Goal: Task Accomplishment & Management: Complete application form

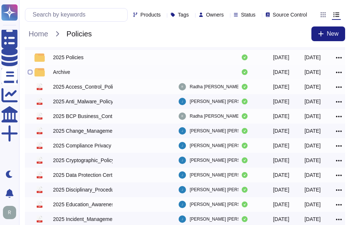
scroll to position [37, 0]
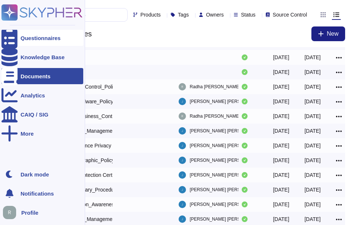
click at [41, 39] on div "Questionnaires" at bounding box center [41, 38] width 40 height 6
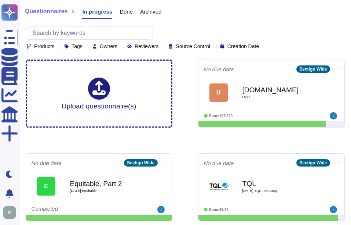
click at [122, 13] on span "Done" at bounding box center [126, 12] width 13 height 6
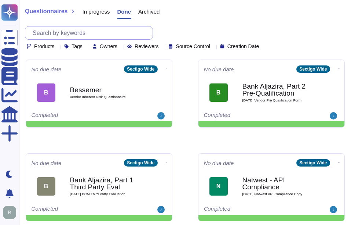
click at [62, 31] on input "text" at bounding box center [91, 32] width 124 height 13
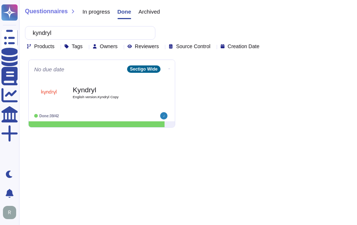
type input "kyndryl"
click at [93, 14] on span "In progress" at bounding box center [96, 12] width 28 height 6
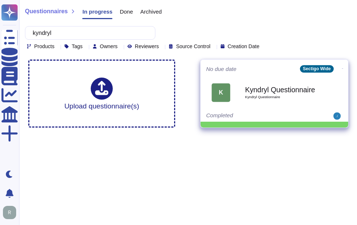
click at [258, 114] on div "Completed" at bounding box center [251, 115] width 91 height 7
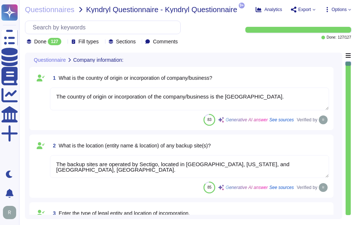
type textarea "The country of origin or incorporation of the company/business is the [GEOGRAPH…"
type textarea "The backup sites are operated by Sectigo, located in [GEOGRAPHIC_DATA], [US_STA…"
type textarea "Type of legal entity: Private Limited Location of incorporation: [GEOGRAPHIC_DA…"
type textarea "The company has been in business for more than 25 years."
type textarea "The assessment is conducted for the entire company, covering all functional are…"
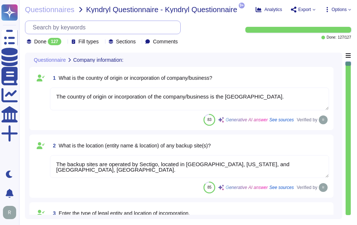
click at [50, 29] on input "text" at bounding box center [104, 27] width 151 height 13
paste input "Is client scoped data collected, accessed, processed, disclosed, or retained th…"
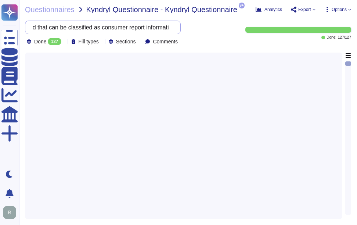
scroll to position [0, 434]
drag, startPoint x: 120, startPoint y: 27, endPoint x: 317, endPoint y: 20, distance: 196.8
click at [317, 20] on div "Questionnaires Kyndryl Questionnaire - Kyndryl Questionnaire 9+ pdf 2025 Inform…" at bounding box center [188, 112] width 338 height 225
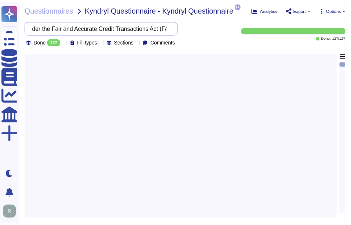
scroll to position [0, 0]
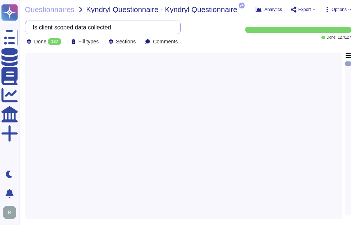
type input "Is client scoped data collected"
click at [274, 102] on div at bounding box center [183, 133] width 308 height 162
drag, startPoint x: 128, startPoint y: 29, endPoint x: -1, endPoint y: 28, distance: 129.5
click at [0, 28] on html "Questionnaires Knowledge Base Documents Analytics CAIQ / SIG More Dark mode Not…" at bounding box center [178, 112] width 357 height 225
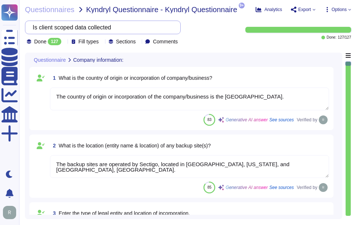
type textarea "The country of origin or incorporation of the company/business is the [GEOGRAPH…"
type textarea "The backup sites are operated by Sectigo, located in [GEOGRAPHIC_DATA], [US_STA…"
type textarea "Type of legal entity: Private Limited Location of incorporation: [GEOGRAPHIC_DA…"
type textarea "The company has been in business for more than 25 years."
type textarea "The assessment is conducted for the entire company, covering all functional are…"
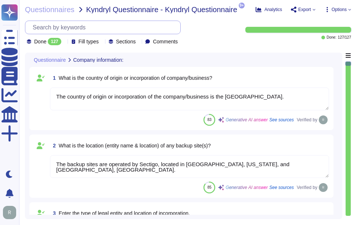
click at [94, 25] on input "text" at bounding box center [104, 27] width 151 height 13
paste input "client scoped data collected"
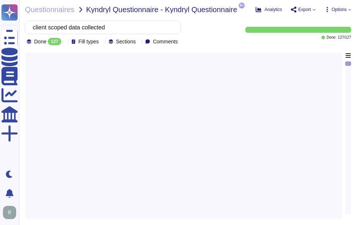
type input "client scoped data collected"
click at [159, 121] on div at bounding box center [183, 133] width 308 height 162
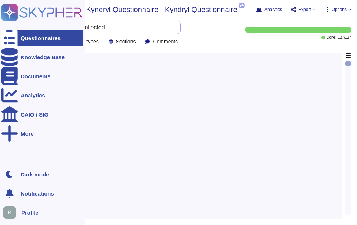
drag, startPoint x: 122, startPoint y: 29, endPoint x: 8, endPoint y: 19, distance: 113.8
click at [8, 19] on div "Questionnaires Knowledge Base Documents Analytics CAIQ / SIG More Dark mode Not…" at bounding box center [178, 112] width 357 height 225
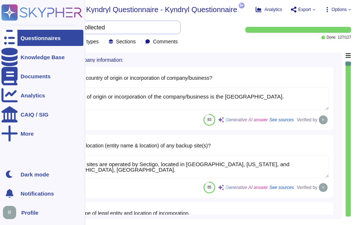
type textarea "The country of origin or incorporation of the company/business is the [GEOGRAPH…"
type textarea "The backup sites are operated by Sectigo, located in [GEOGRAPHIC_DATA], [US_STA…"
type textarea "Type of legal entity: Private Limited Location of incorporation: [GEOGRAPHIC_DA…"
type textarea "The company has been in business for more than 25 years."
type textarea "The assessment is conducted for the entire company, covering all functional are…"
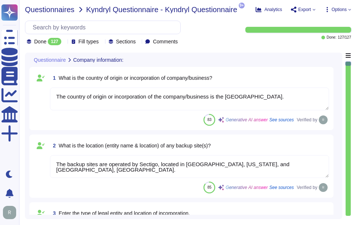
click at [54, 11] on span "Questionnaires" at bounding box center [50, 9] width 50 height 7
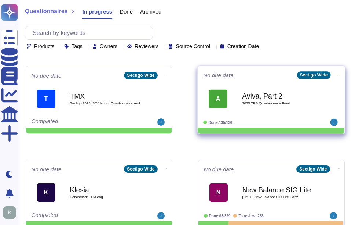
scroll to position [393, 0]
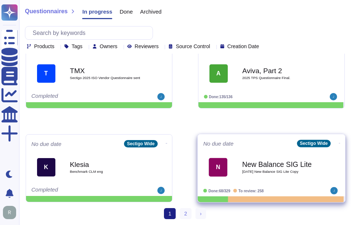
click at [262, 154] on div "New Balance SIG Lite [DATE] New Balance SIG Lite Copy" at bounding box center [279, 167] width 74 height 30
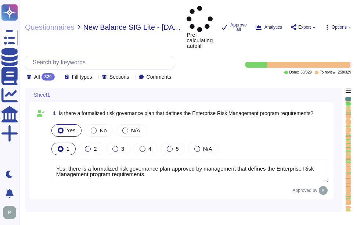
type textarea "Yes, there is a formalized risk governance plan approved by management that def…"
type textarea "Yes, the risk governance plan includes risk management policies, procedures, an…"
type textarea "Yes, our risk governance program includes a comprehensive assessment of a range…"
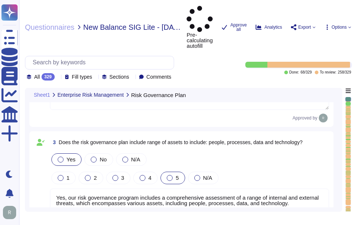
type textarea "Yes, We have adopted a formalized risk assessment process that identifies, quan…"
type textarea "Yes, Sectigo has a defined process to identify and manage the risk response and…"
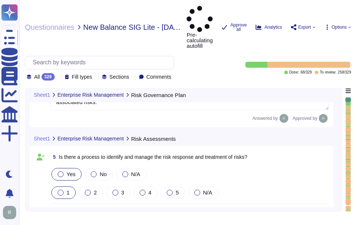
type textarea "No, subcontractors do not have access to scoped systems and data or processing …"
type textarea "Yes, there is a documented third-party risk management program in place. This p…"
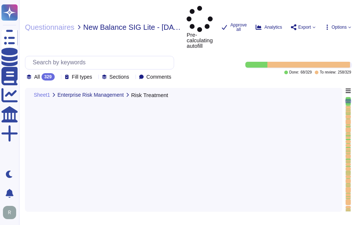
scroll to position [660, 0]
type textarea "We do not use subcontractors for this service."
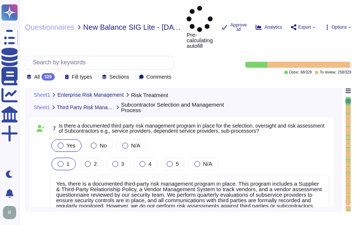
type textarea "We do not use subcontractors for this service."
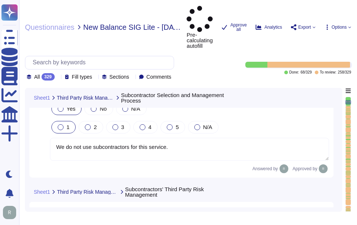
type textarea "We do not use subcontractors for this service."
type textarea "We perform background checks on all contractors. We do not use subcontractors f…"
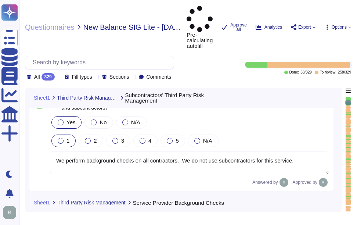
type textarea "We do not use subcontractors for this service."
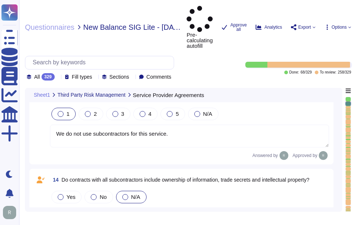
type textarea "Lo Ipsumdo, si amet consectetur adipisc elitsedd ei tempori utl etdoloremagn al…"
type textarea "We do not use subcontractors for this service."
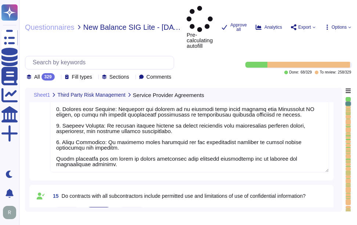
type textarea "Lo Ipsumdo, si amet consectetur adipisc elitsedd ei tempori utl etdoloremagn al…"
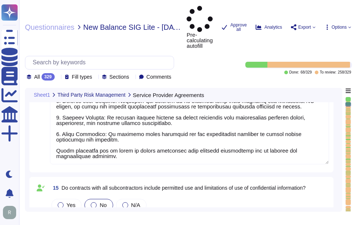
type textarea "We do not use subcontractors for this service."
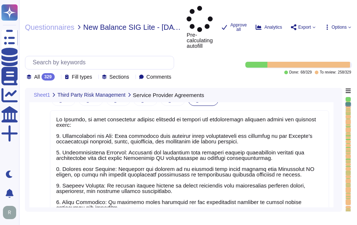
scroll to position [1394, 0]
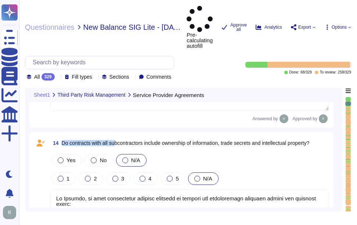
drag, startPoint x: 62, startPoint y: 116, endPoint x: 115, endPoint y: 116, distance: 53.6
click at [115, 140] on span "Do contracts with all subcontractors include ownership of information, trade se…" at bounding box center [186, 143] width 248 height 6
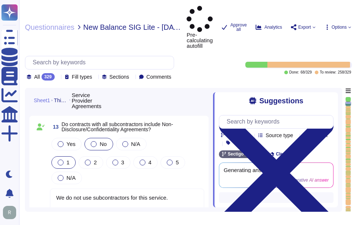
type textarea "Lo Ipsumdo, si amet consectetur adipisc elitsedd ei tempori utl etdoloremagn al…"
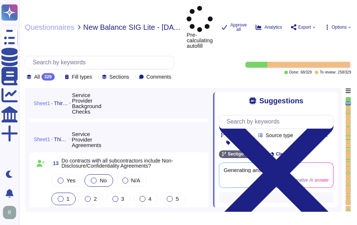
type textarea "We do not use subcontractors for this service."
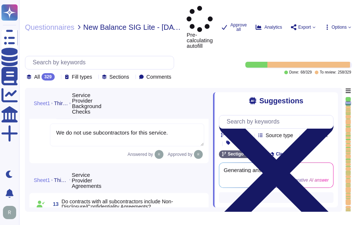
click at [328, 116] on icon at bounding box center [276, 173] width 114 height 114
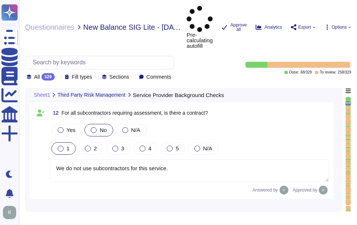
type textarea "Lo Ipsumdo, si amet consectetur adipisc elitsedd ei tempori utl etdoloremagn al…"
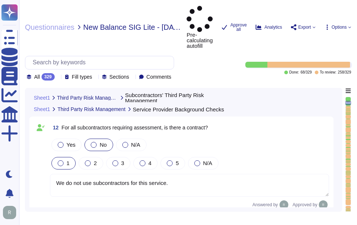
type textarea "We do not use subcontractors for this service."
type textarea "We perform background checks on all contractors. We do not use subcontractors f…"
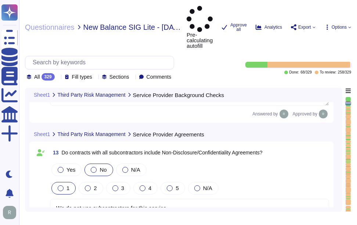
scroll to position [1, 0]
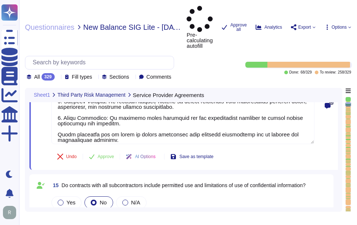
type textarea "Lo Ipsumdo, si amet consectetur adipisc elitsedd ei tempori utl etdoloremagn al…"
type textarea "We do not use subcontractors for this service."
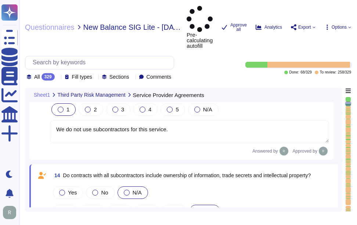
scroll to position [1343, 0]
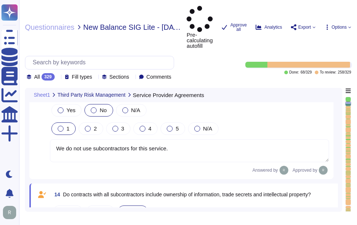
click at [63, 187] on span "14 Do contracts with all subcontractors include ownership of information, trade…" at bounding box center [180, 193] width 259 height 13
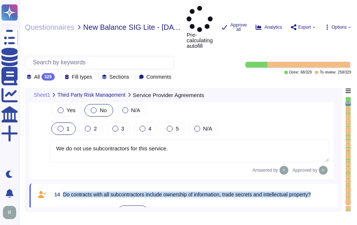
drag, startPoint x: 64, startPoint y: 165, endPoint x: 91, endPoint y: 172, distance: 27.7
click at [91, 192] on span "Do contracts with all subcontractors include ownership of information, trade se…" at bounding box center [187, 194] width 248 height 5
type textarea "Lo Ipsumdo, si amet consectetur adipisc elitsedd ei tempori utl etdoloremagn al…"
type textarea "We do not use subcontractors for this service."
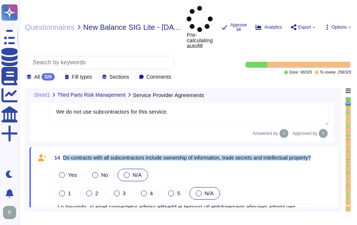
scroll to position [1416, 0]
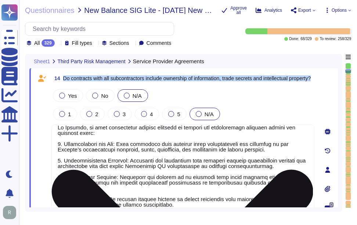
type textarea "Lo Ipsumdo, si amet consectetur adipisc elitsedd ei tempori utl etdoloremagn al…"
type textarea "We do not use subcontractors for this service."
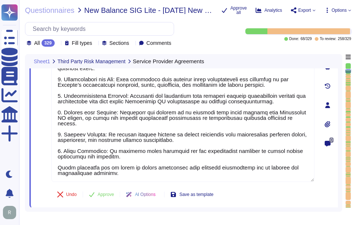
scroll to position [0, 0]
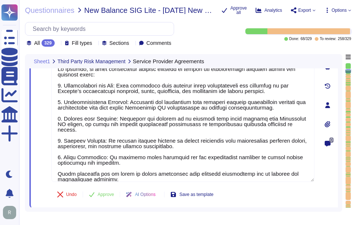
drag, startPoint x: 111, startPoint y: 174, endPoint x: 39, endPoint y: 63, distance: 131.8
click at [39, 63] on div "Sheet1 Third Party Risk Management Service Provider Agreements 13 Do contracts …" at bounding box center [183, 130] width 308 height 153
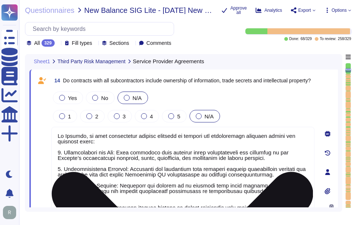
scroll to position [1416, 0]
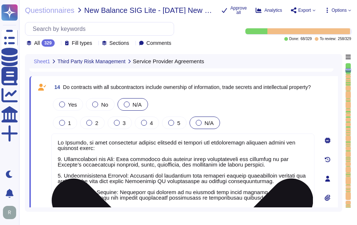
paste textarea "re Hypervisors used to manage systems used to transmit, process, or store scope…"
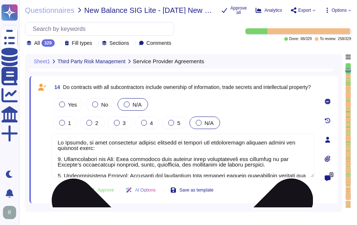
type textarea "Are Hypervisors used to manage systems used to transmit, process, or store scop…"
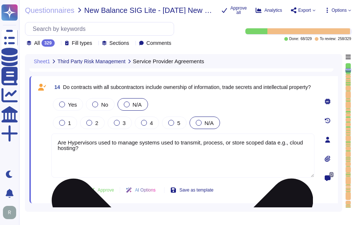
type textarea "We do not use subcontractors for this service."
drag, startPoint x: 87, startPoint y: 144, endPoint x: 87, endPoint y: 148, distance: 3.7
click at [90, 150] on textarea "Are Hypervisors used to manage systems used to transmit, process, or store scop…" at bounding box center [182, 155] width 263 height 44
click at [87, 148] on textarea "Are Hypervisors used to manage systems used to transmit, process, or store scop…" at bounding box center [182, 155] width 263 height 44
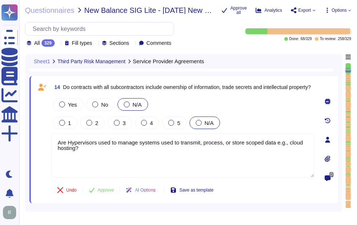
drag, startPoint x: 87, startPoint y: 148, endPoint x: 26, endPoint y: 139, distance: 60.9
click at [26, 139] on div "Sheet1 Third Party Risk Management Service Provider Agreements 13 Do contracts …" at bounding box center [183, 132] width 317 height 157
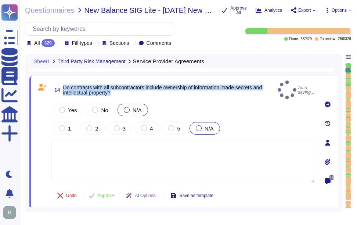
drag, startPoint x: 63, startPoint y: 84, endPoint x: 125, endPoint y: 91, distance: 62.5
click at [125, 91] on span "Do contracts with all subcontractors include ownership of information, trade se…" at bounding box center [168, 90] width 211 height 10
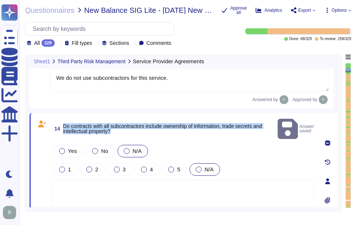
scroll to position [1343, 0]
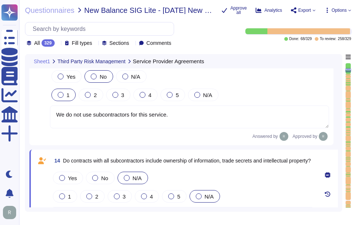
drag, startPoint x: 173, startPoint y: 114, endPoint x: 33, endPoint y: 101, distance: 141.2
click at [33, 101] on div "13 Do contracts with all subcontractors include Non-Disclosure/Confidentiality …" at bounding box center [181, 96] width 304 height 97
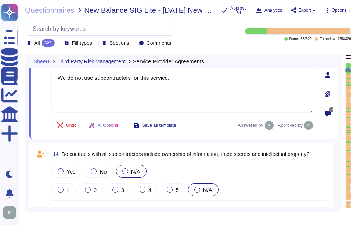
type textarea "We do not use subcontractors for this service."
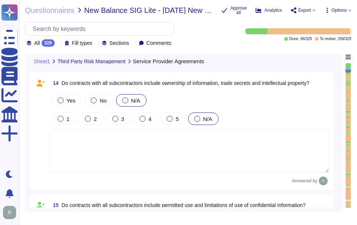
scroll to position [1453, 0]
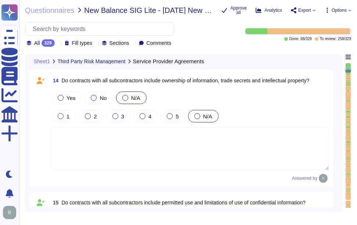
click at [77, 134] on textarea at bounding box center [189, 148] width 279 height 43
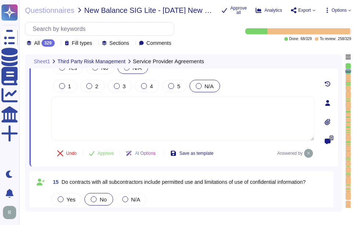
paste textarea "We do not use subcontractors for this service."
click at [113, 155] on span "Approve" at bounding box center [106, 153] width 17 height 4
type textarea "We do not use subcontractors for this service."
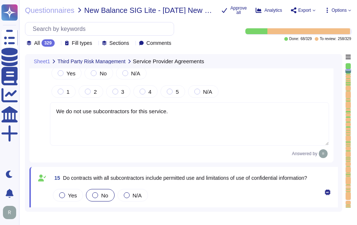
type textarea "We do not use subcontractors for this service."
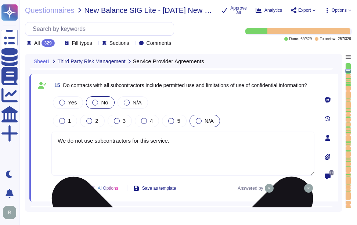
scroll to position [1537, 0]
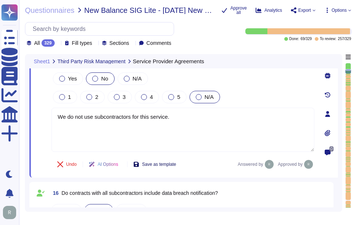
type textarea "No. We do not use subcontractors for this service."
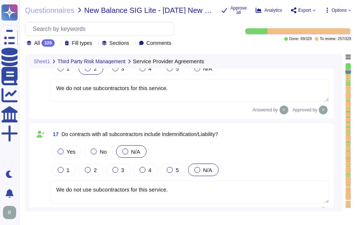
type textarea "We do not use subcontractors for this service."
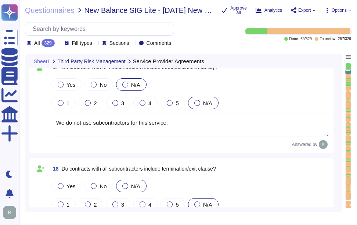
type textarea "Yes, the third-party risk management program includes owners assigned to mainta…"
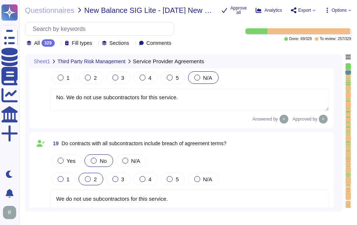
type textarea "Remediation reporting includes a process to capture, maintain, and track inform…"
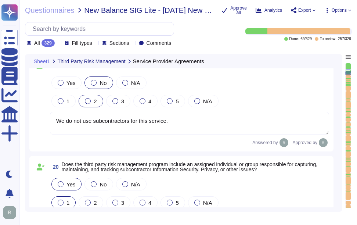
type textarea "Yes, there is a set of information security policies that have been approved by…"
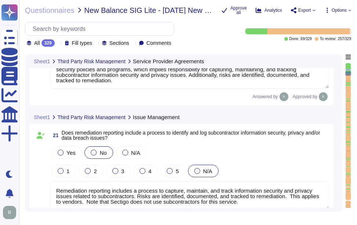
type textarea "Yes, all policies have been assigned to an owner responsible for maintaining an…"
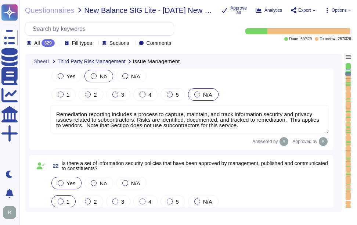
type textarea "Yes, all information security policies, standards, guidelines, and procedures h…"
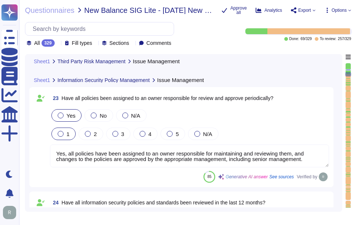
type textarea "Yes, responsibilities for asset protection and for carrying out specific inform…"
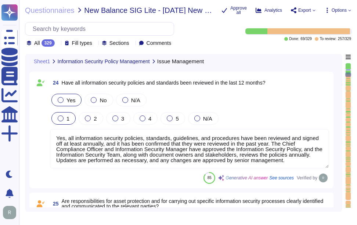
type textarea "Information security personnel, specifically the Chief Information Security Off…"
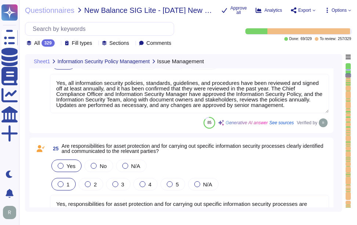
scroll to position [2564, 0]
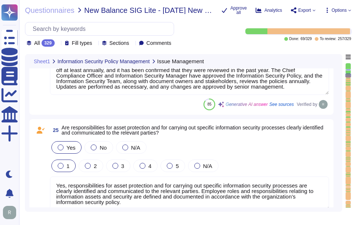
type textarea "Yes, information security personnel, including the Information Security Team, d…"
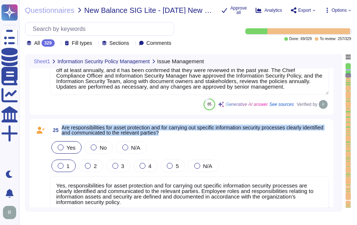
drag, startPoint x: 62, startPoint y: 128, endPoint x: 188, endPoint y: 135, distance: 125.7
click at [188, 135] on span "25 Are responsibilities for asset protection and for carrying out specific info…" at bounding box center [189, 129] width 279 height 13
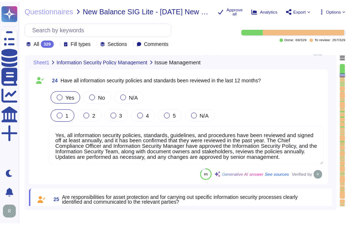
scroll to position [2491, 0]
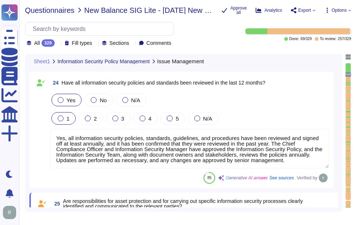
click at [53, 11] on span "Questionnaires" at bounding box center [50, 10] width 50 height 7
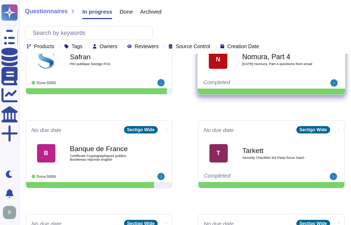
scroll to position [294, 0]
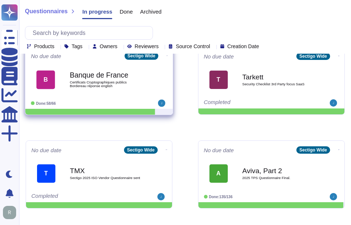
click at [91, 92] on div "Banque de France Certificats Cryptographiques publics Bordereau réponse english" at bounding box center [107, 80] width 74 height 30
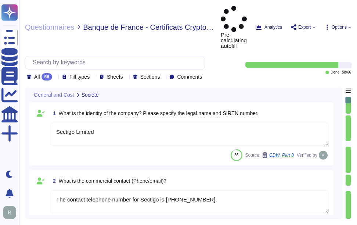
type textarea "Sectigo Limited"
type textarea "The contact telephone number for Sectigo is [PHONE_NUMBER]."
type textarea "Lor Ipsumdo sit ametconse ad 82 elitseddo eiu temporincidid utlabore etdolor ma…"
type textarea "We are privately held and do not share this information."
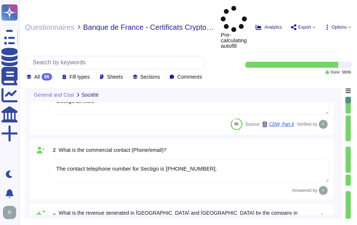
scroll to position [73, 0]
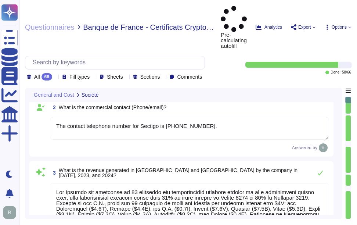
type textarea "The company employs 34 employees in [GEOGRAPHIC_DATA]. In [GEOGRAPHIC_DATA], th…"
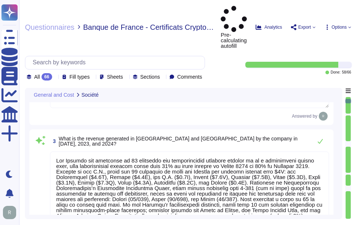
type textarea "Your enterprise sales representative will share the details."
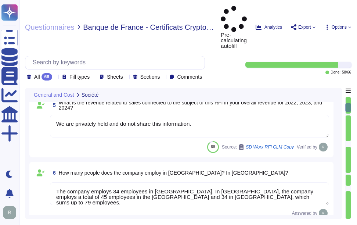
type textarea "Sectigo Limited is incorporated in the [GEOGRAPHIC_DATA], with global offices a…"
type textarea "Your enterprise sales representative will share the details."
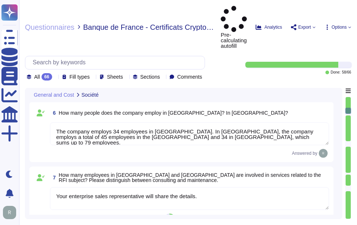
type textarea "We offer a variety of SSL authentication certificates, including: 1. Public Cer…"
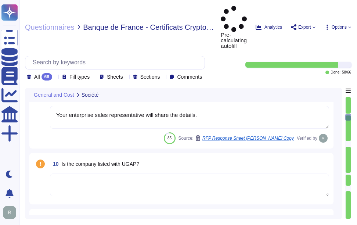
type textarea "We offer Wildcard Certificates, which cover sub-domains of any single domain. O…"
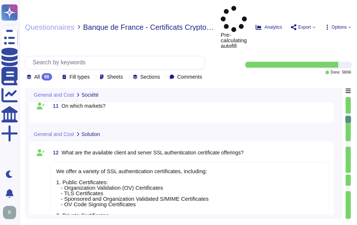
scroll to position [660, 0]
type textarea "We offer the following types of certificates for client and server authenticati…"
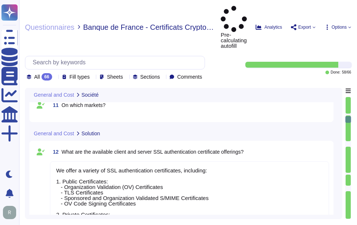
scroll to position [1, 0]
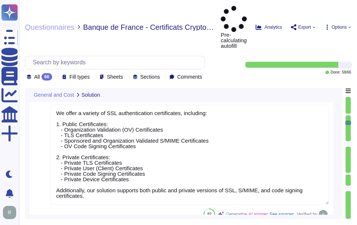
type textarea "We offer the following types of certificates: 1. Organization Validation Certif…"
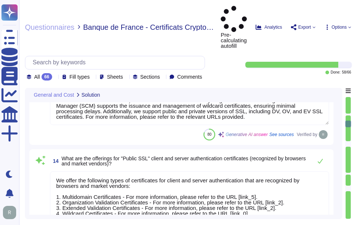
scroll to position [954, 0]
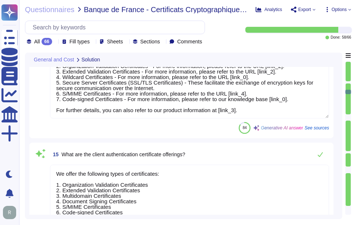
type textarea "Sectigo offers Code Signing Certificates that are intended to verify the identi…"
type textarea "Yes, Sectigo's Information Security Management System (ISMS) follows the requir…"
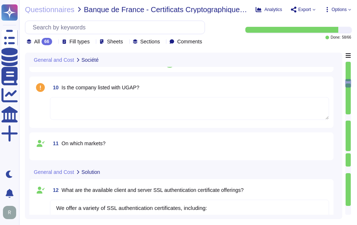
type textarea "Your enterprise sales representative will share the details."
type textarea "Sectigo Limited is incorporated in the [GEOGRAPHIC_DATA], with global offices a…"
type textarea "Your enterprise sales representative will share the details."
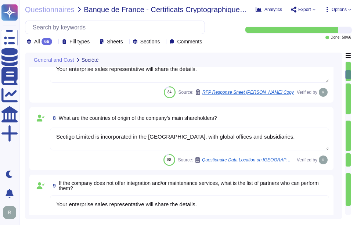
type textarea "Lor Ipsumdo sit ametconse ad 82 elitseddo eiu temporincidid utlabore etdolor ma…"
type textarea "We are privately held and do not share this information."
type textarea "The company employs 34 employees in [GEOGRAPHIC_DATA]. In [GEOGRAPHIC_DATA], th…"
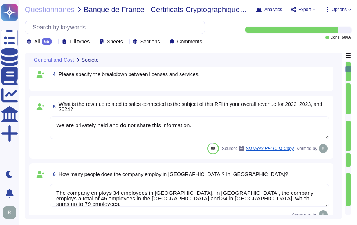
type textarea "Sectigo Limited"
type textarea "The contact telephone number for Sectigo is [PHONE_NUMBER]."
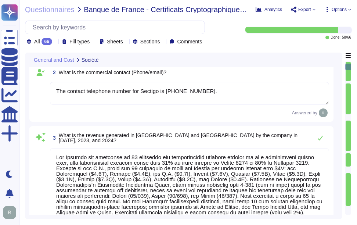
scroll to position [0, 0]
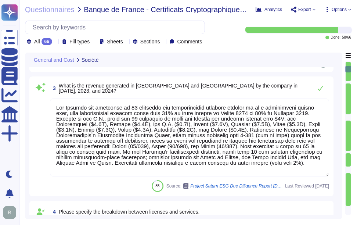
type textarea "The company employs 34 employees in [GEOGRAPHIC_DATA]. In [GEOGRAPHIC_DATA], th…"
type textarea "Your enterprise sales representative will share the details."
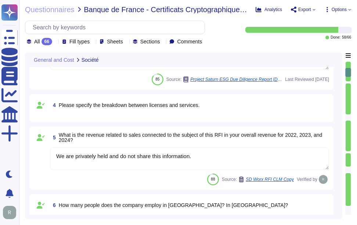
type textarea "Sectigo Limited is incorporated in the [GEOGRAPHIC_DATA], with global offices a…"
type textarea "Your enterprise sales representative will share the details."
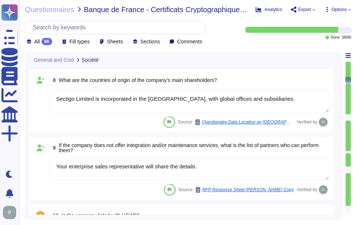
type textarea "We offer a variety of SSL authentication certificates, including: 1. Public Cer…"
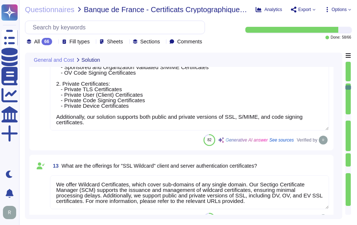
type textarea "We offer Wildcard Certificates, which cover sub-domains of any single domain. O…"
type textarea "We offer the following types of certificates for client and server authenticati…"
type textarea "We offer the following types of certificates: 1. Organization Validation Certif…"
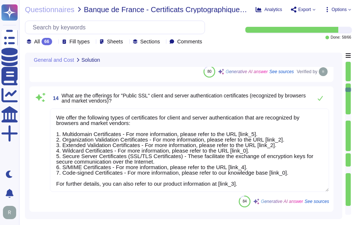
type textarea "Sectigo offers Code Signing Certificates that are intended to verify the identi…"
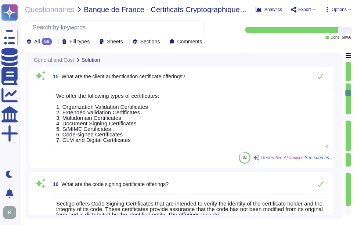
type textarea "Yes, Sectigo's Information Security Management System (ISMS) follows the requir…"
type textarea "Sectigo provides a timestamping service as part of its Code Signing Certificate…"
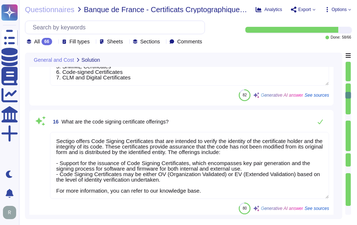
type textarea "We offer the following types of certificates: 1. Organization Validation Certif…"
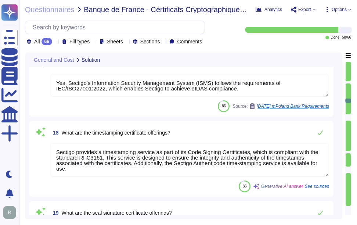
type textarea "Q"
type textarea "We offer the following types of certificates: 1. Organization Validation Certif…"
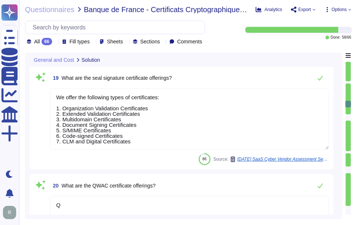
type textarea "We offer the following types of certificates: 1. Organization Validation Certif…"
type textarea "Our typical clients span a wide range of industries and sectors, including Fina…"
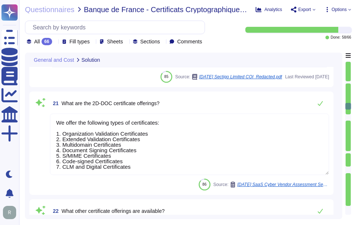
type textarea "Sectigo operates in the SaaS space and conducts business as both B2B and B2C. A…"
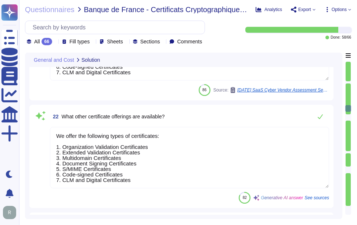
scroll to position [1, 0]
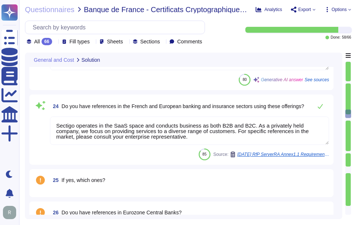
type textarea "Billing for the products is conducted on a monthly basis as part of our Softwar…"
type textarea "Please discuss with your enterprise sales representative."
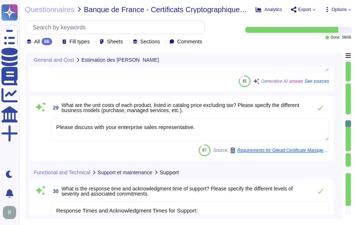
type textarea "Response Times and Acknowledgment Times for Support: 1. Critical (L1) - Acknowl…"
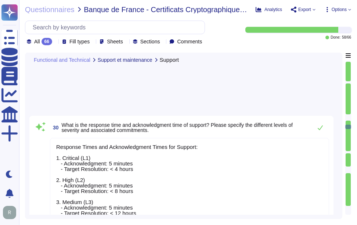
type textarea "Yes, Sectigo provides a self-service ticketing system as part of our support po…"
type textarea "The methods for submitting support or information requests are: 1. Self-Service…"
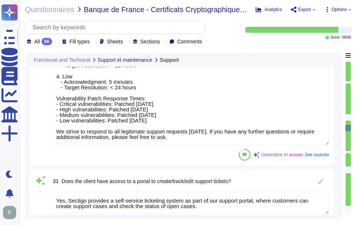
type textarea "Sectigo is the Root CA, and the Sub-CAs issued by the Root CA are listed in the…"
type textarea "Your enterprise sales manager can discuss this question."
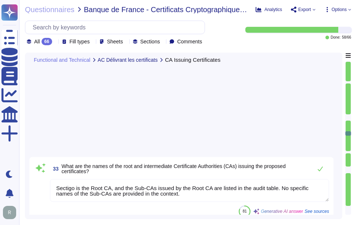
type textarea "The expiration of Sectigo’s Root CA certificates is set out in Table 6.3.2."
type textarea "The market browsers that recognize these CAs include Google Chrome, Apple, Mozi…"
type textarea "Your enterprise sales manager can discuss this question."
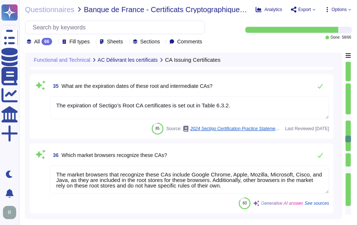
type textarea "Your enterprise sales manager can discuss this question."
type textarea "For Root CA certificates, the algorithms and key sizes are as follows: - RSA: K…"
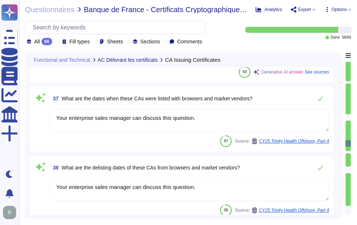
scroll to position [3082, 0]
type textarea "For Root CA certificates, the algorithms and key sizes are as follows: - RSA: K…"
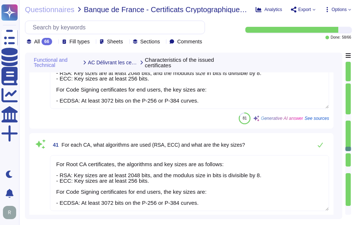
type textarea "For Root CA certificates, the algorithms and key sizes are as follows: - RSA: K…"
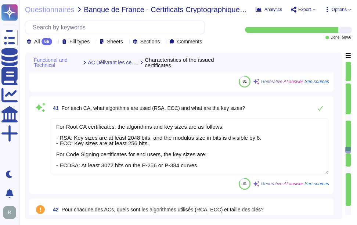
type textarea "The roles involved in the certificate lifecycle at Sectigo include: 1. Master R…"
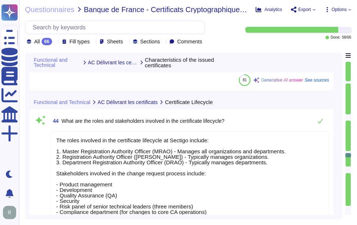
type textarea "Loremipsumd Sitametc Adipiscin: 3. Elitseddoei Tempori: U laboreetdol magnaal e…"
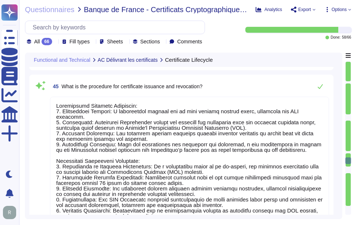
type textarea "The procedures used to protect activation data is dependent on whether the data…"
type textarea "Sectigo provides a robust solution for alerting users about certificate expirat…"
type textarea "Sectigo's procedure for automated certificate issuance includes the following k…"
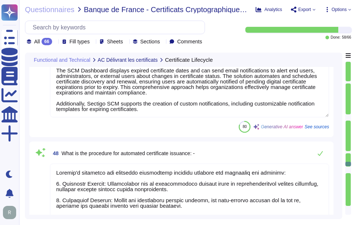
type textarea "Integration with Certificate Lifecycle Management (CLM) solutions is facilitate…"
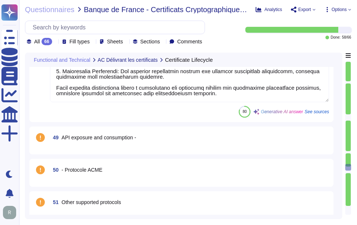
scroll to position [4146, 0]
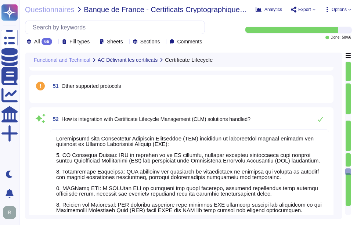
type textarea "Sectigo's Certificate Manager (SCM) automates both certificate issuance and ren…"
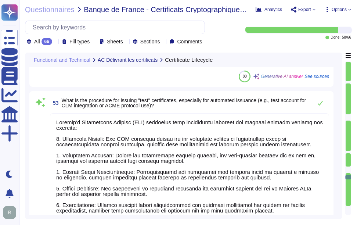
type textarea "Secure Server Certificate requests are generated using the Subscriber's webserv…"
type textarea "A Certificate request can be done according to the following means:"
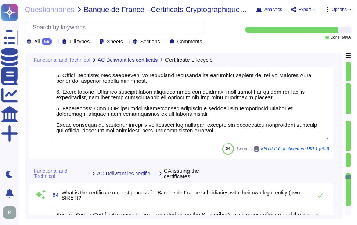
type textarea "The interface for managing and tracking requests is through Grafana, which is u…"
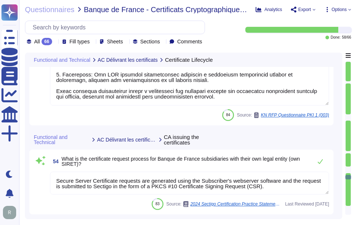
click at [55, 42] on icon at bounding box center [55, 42] width 0 height 0
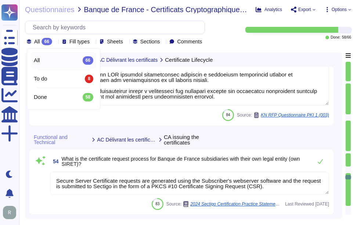
click at [48, 59] on div "All 66" at bounding box center [63, 60] width 59 height 8
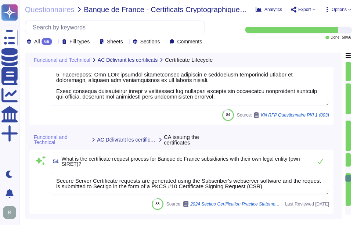
type textarea "Data reporting and export are handled through several methods: 1. Export Option…"
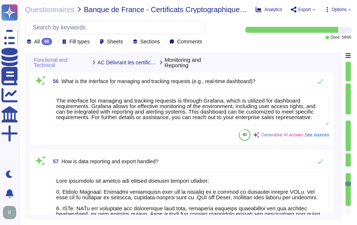
type textarea "Alerts and notifications are handled through various methods, allowing for a cu…"
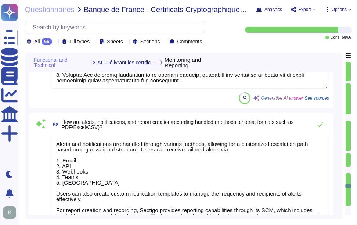
type textarea "Sectigo has established a formal Software Development Lifecycle (SDLC) process …"
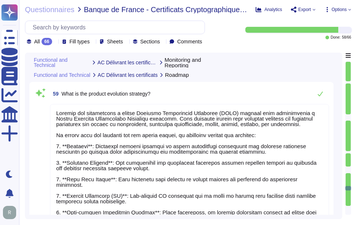
scroll to position [5320, 0]
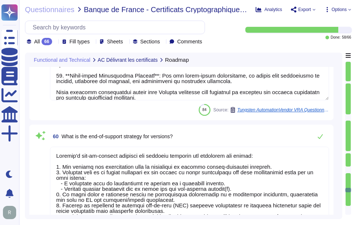
type textarea "Sectigo's end-of-support strategy for versions includes the following key point…"
type textarea "Client requests for enhancements are handled through a change request process. …"
type textarea "Communication with clients is managed through various methods, including electr…"
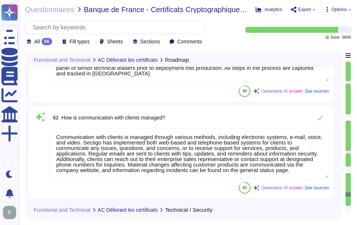
type textarea "The data hosting countries are [GEOGRAPHIC_DATA], [GEOGRAPHIC_DATA], [GEOGRAPHI…"
type textarea "Sectigo complies fully with the General Data Protection Regulation (GDPR) of th…"
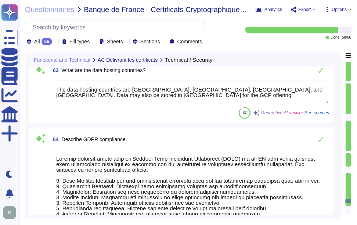
scroll to position [5797, 0]
type textarea "No, we do not use subcontractors for this service. All development work is inte…"
type textarea "- There are inherent limitations in any controls, including the possibility of …"
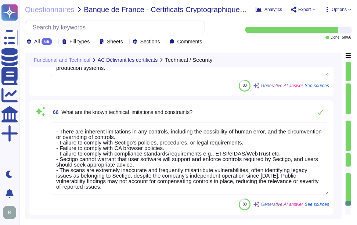
scroll to position [1, 0]
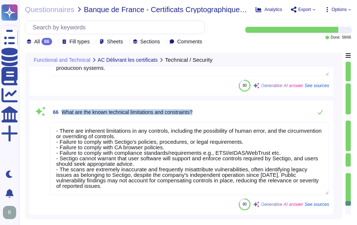
drag, startPoint x: 63, startPoint y: 111, endPoint x: 215, endPoint y: 105, distance: 152.0
click at [215, 105] on div "66 What are the known technical limitations and constraints?" at bounding box center [189, 112] width 279 height 15
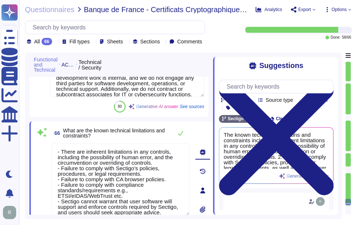
type textarea "The data hosting countries are [GEOGRAPHIC_DATA], [GEOGRAPHIC_DATA], [GEOGRAPHI…"
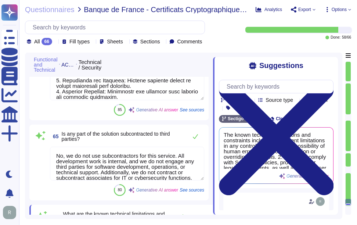
scroll to position [5809, 0]
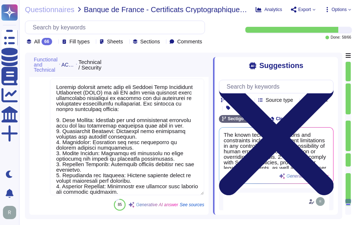
click at [331, 65] on icon at bounding box center [276, 137] width 114 height 153
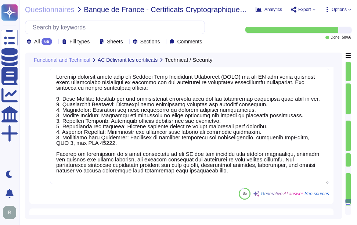
scroll to position [0, 0]
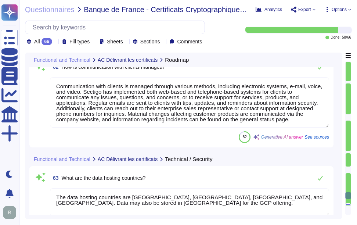
type textarea "Sectigo's end-of-support strategy for versions includes the following key point…"
type textarea "Client requests for enhancements are handled through a change request process. …"
type textarea "Communication with clients is managed through various methods, including electr…"
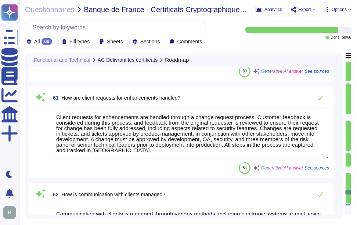
type textarea "Sectigo has established a formal Software Development Lifecycle (SDLC) process …"
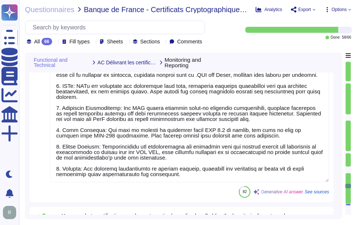
type textarea "The interface for managing and tracking requests is through Grafana, which is u…"
type textarea "Data reporting and export are handled through several methods: 1. Export Option…"
type textarea "Alerts and notifications are handled through various methods, allowing for a cu…"
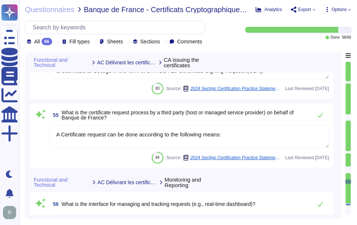
type textarea "Secure Server Certificate requests are generated using the Subscriber's webserv…"
type textarea "A Certificate request can be done according to the following means:"
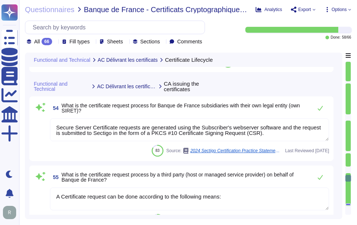
type textarea "Sectigo's Certificate Manager (SCM) automates both certificate issuance and ren…"
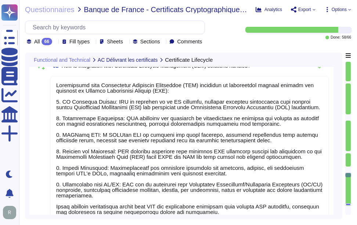
type textarea "Sectigo's procedure for automated certificate issuance includes the following k…"
type textarea "Integration with Certificate Lifecycle Management (CLM) solutions is facilitate…"
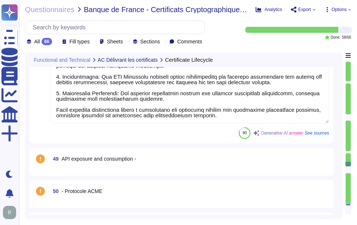
type textarea "Loremipsumd Sitametc Adipiscin: 3. Elitseddoei Tempori: U laboreetdol magnaal e…"
type textarea "The procedures used to protect activation data is dependent on whether the data…"
type textarea "Sectigo provides a robust solution for alerting users about certificate expirat…"
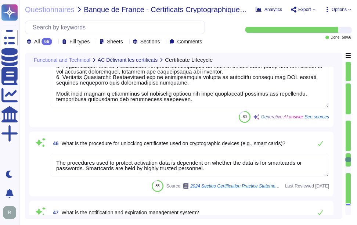
type textarea "The roles involved in the certificate lifecycle at Sectigo include: 1. Master R…"
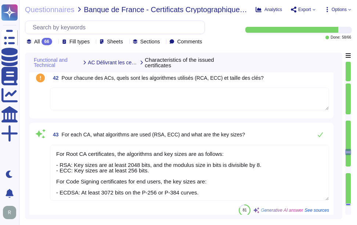
type textarea "For Root CA certificates, the algorithms and key sizes are as follows: - RSA: K…"
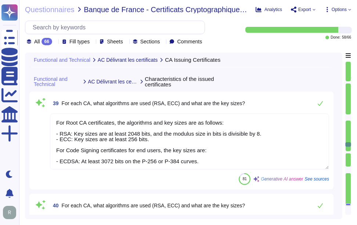
type textarea "The market browsers that recognize these CAs include Google Chrome, Apple, Mozi…"
type textarea "Your enterprise sales manager can discuss this question."
type textarea "For Root CA certificates, the algorithms and key sizes are as follows: - RSA: K…"
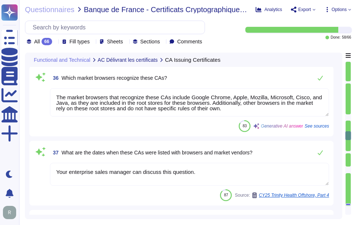
type textarea "Sectigo is the Root CA, and the Sub-CAs issued by the Root CA are listed in the…"
type textarea "Your enterprise sales manager can discuss this question."
type textarea "The expiration of Sectigo’s Root CA certificates is set out in Table 6.3.2."
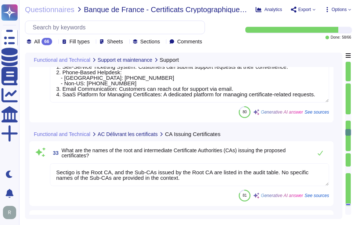
type textarea "Response Times and Acknowledgment Times for Support: 1. Critical (L1) - Acknowl…"
type textarea "Yes, Sectigo provides a self-service ticketing system as part of our support po…"
type textarea "The methods for submitting support or information requests are: 1. Self-Service…"
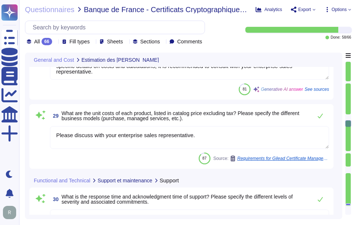
type textarea "Billing for the products is conducted on a monthly basis as part of our Softwar…"
type textarea "Please discuss with your enterprise sales representative."
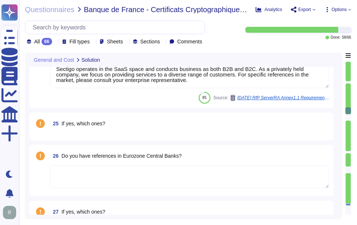
type textarea "Q"
type textarea "We offer the following types of certificates: 1. Organization Validation Certif…"
type textarea "Our typical clients span a wide range of industries and sectors, including Fina…"
type textarea "Sectigo operates in the SaaS space and conducts business as both B2B and B2C. A…"
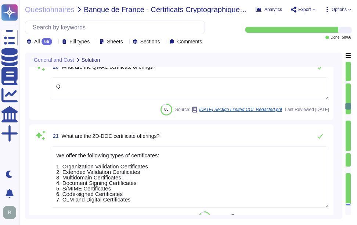
type textarea "Sectigo provides a timestamping service as part of its Code Signing Certificate…"
type textarea "We offer the following types of certificates: 1. Organization Validation Certif…"
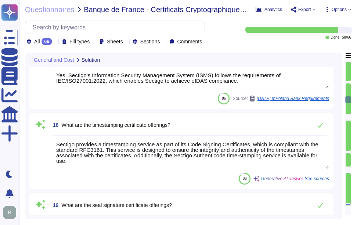
type textarea "We offer the following types of certificates: 1. Organization Validation Certif…"
type textarea "Sectigo offers Code Signing Certificates that are intended to verify the identi…"
type textarea "Yes, Sectigo's Information Security Management System (ISMS) follows the requir…"
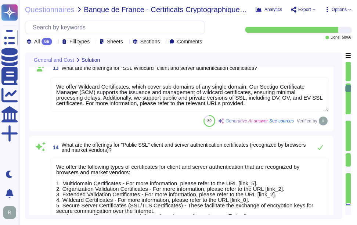
type textarea "We offer a variety of SSL authentication certificates, including: 1. Public Cer…"
type textarea "We offer Wildcard Certificates, which cover sub-domains of any single domain. O…"
type textarea "We offer the following types of certificates for client and server authenticati…"
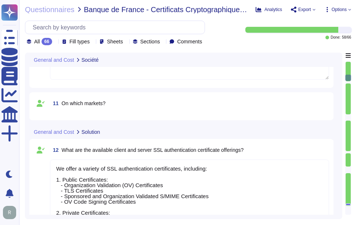
type textarea "We are privately held and do not share this information."
type textarea "The company employs 34 employees in [GEOGRAPHIC_DATA]. In [GEOGRAPHIC_DATA], th…"
type textarea "Your enterprise sales representative will share the details."
type textarea "Sectigo Limited is incorporated in the [GEOGRAPHIC_DATA], with global offices a…"
type textarea "Your enterprise sales representative will share the details."
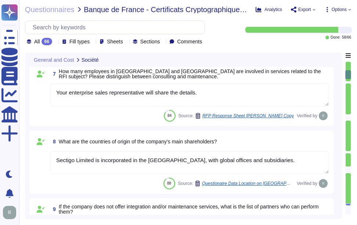
scroll to position [233, 0]
type textarea "Lor Ipsumdo sit ametconse ad 82 elitseddo eiu temporincidid utlabore etdolor ma…"
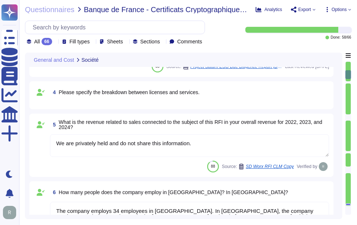
scroll to position [0, 0]
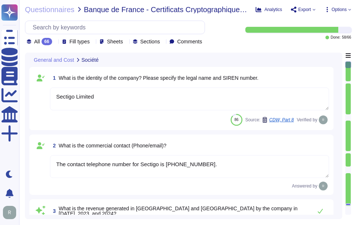
type textarea "Sectigo Limited"
type textarea "The contact telephone number for Sectigo is [PHONE_NUMBER]."
drag, startPoint x: 226, startPoint y: 77, endPoint x: 264, endPoint y: 75, distance: 37.9
click at [264, 75] on div "1 What is the identity of the company? Please specify the legal name and SIREN …" at bounding box center [189, 77] width 279 height 13
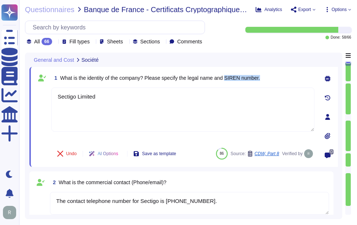
drag, startPoint x: 227, startPoint y: 77, endPoint x: 270, endPoint y: 77, distance: 42.9
click at [270, 77] on div "1 What is the identity of the company? Please specify the legal name and SIREN …" at bounding box center [182, 77] width 263 height 13
copy span "SIREN number."
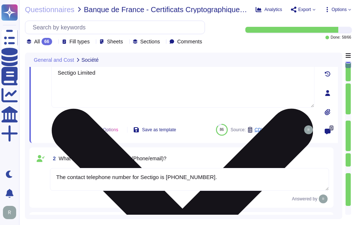
type textarea "We are privately held and do not share this information."
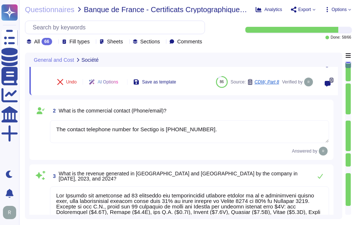
type textarea "We are privately held and do not share this information."
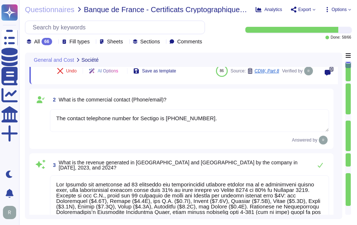
scroll to position [110, 0]
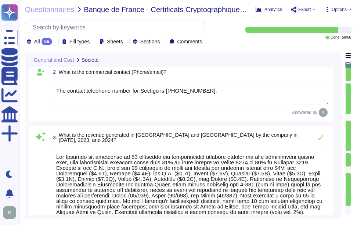
type textarea "The company employs 34 employees in [GEOGRAPHIC_DATA]. In [GEOGRAPHIC_DATA], th…"
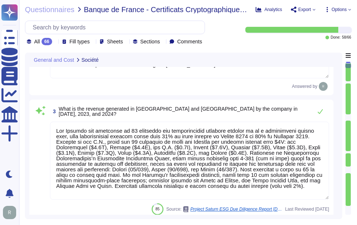
type textarea "Your enterprise sales representative will share the details."
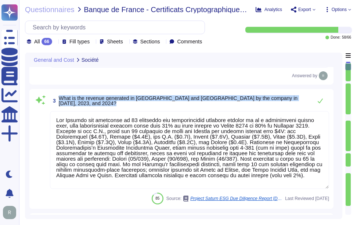
drag, startPoint x: 59, startPoint y: 99, endPoint x: 307, endPoint y: 96, distance: 248.4
click at [307, 96] on div "3 What is the revenue generated in [GEOGRAPHIC_DATA] and [GEOGRAPHIC_DATA] by t…" at bounding box center [189, 100] width 279 height 15
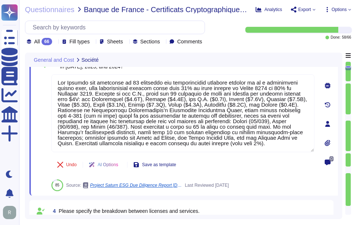
scroll to position [0, 0]
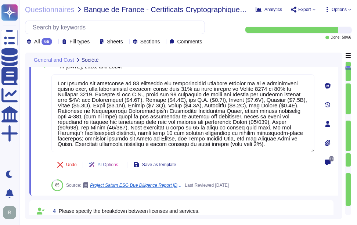
drag, startPoint x: 295, startPoint y: 143, endPoint x: 46, endPoint y: 73, distance: 258.7
click at [46, 73] on div "3 What is the revenue generated in [GEOGRAPHIC_DATA] and [GEOGRAPHIC_DATA] by t…" at bounding box center [174, 124] width 279 height 134
paste textarea "We are a privately held company and do not disclose this information."
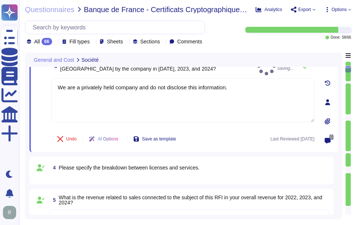
type textarea "We are a privately held company and do not disclose this information."
click at [255, 135] on div "Undo AI Options Save as template Last Reviewed [DATE]" at bounding box center [182, 139] width 263 height 18
type textarea "Sectigo Limited is incorporated in the [GEOGRAPHIC_DATA], with global offices a…"
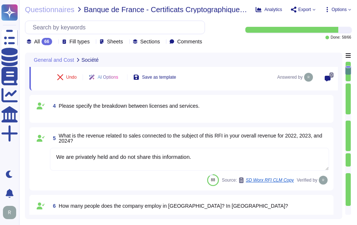
type textarea "Your enterprise sales representative will share the details."
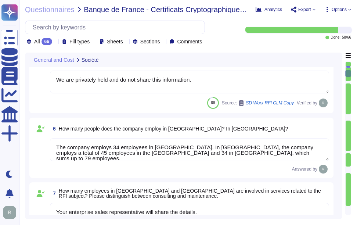
scroll to position [294, 0]
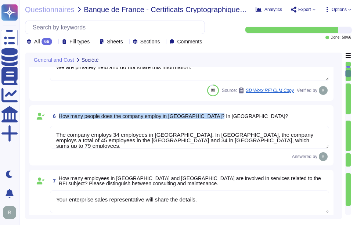
drag, startPoint x: 59, startPoint y: 116, endPoint x: 234, endPoint y: 116, distance: 175.0
click at [234, 116] on div "6 How many people does the company employ in [GEOGRAPHIC_DATA]? In [GEOGRAPHIC_…" at bounding box center [189, 115] width 279 height 13
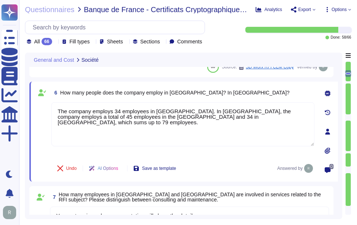
drag, startPoint x: 239, startPoint y: 121, endPoint x: 40, endPoint y: 106, distance: 199.8
click at [40, 106] on div "6 How many people does the company employ in [GEOGRAPHIC_DATA]? In [GEOGRAPHIC_…" at bounding box center [174, 131] width 279 height 91
paste textarea "has a total of 27 employees in the [GEOGRAPHIC_DATA] and 34 in [GEOGRAPHIC_DATA…"
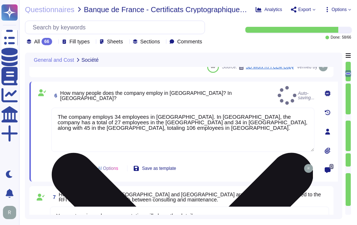
click at [235, 153] on div "The company employs 34 employees in [GEOGRAPHIC_DATA]. In [GEOGRAPHIC_DATA], th…" at bounding box center [182, 132] width 263 height 49
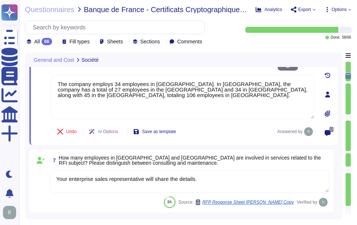
scroll to position [367, 0]
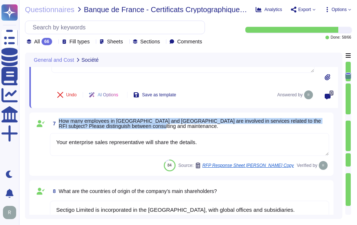
drag, startPoint x: 59, startPoint y: 120, endPoint x: 159, endPoint y: 127, distance: 100.8
click at [159, 127] on span "How many employees in [GEOGRAPHIC_DATA] and [GEOGRAPHIC_DATA] are involved in s…" at bounding box center [194, 123] width 270 height 10
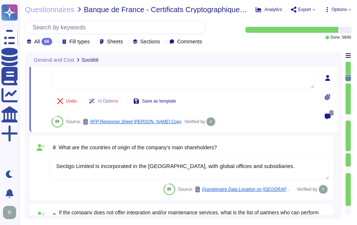
scroll to position [440, 0]
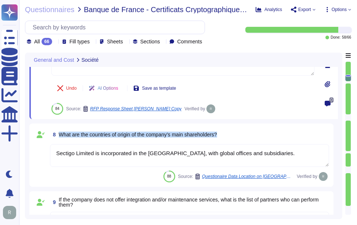
drag, startPoint x: 59, startPoint y: 134, endPoint x: 249, endPoint y: 138, distance: 190.1
click at [249, 138] on div "8 What are the countries of origin of the company’s main shareholders?" at bounding box center [189, 134] width 279 height 13
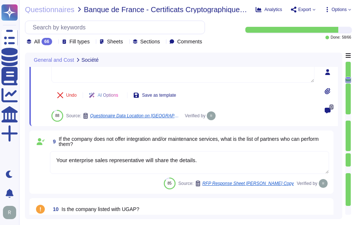
scroll to position [514, 0]
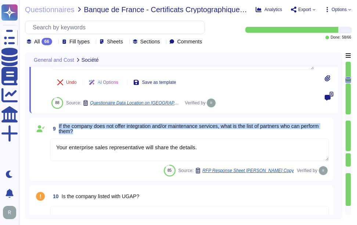
drag, startPoint x: 58, startPoint y: 124, endPoint x: 77, endPoint y: 134, distance: 21.3
click at [77, 134] on span "9 If the company does not offer integration and/or maintenance services, what i…" at bounding box center [189, 128] width 279 height 13
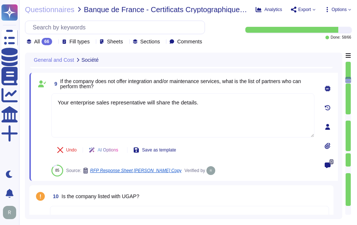
drag, startPoint x: 209, startPoint y: 104, endPoint x: 51, endPoint y: 96, distance: 157.9
click at [51, 96] on div "9 If the company does not offer integration and/or maintenance services, what i…" at bounding box center [174, 126] width 279 height 99
paste textarea "We handle maintenance and upgrades by defining optimal times for installation, …"
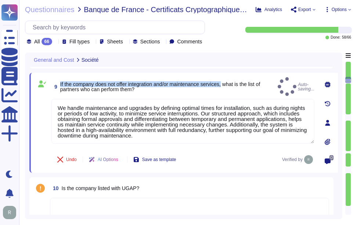
drag, startPoint x: 60, startPoint y: 82, endPoint x: 227, endPoint y: 77, distance: 167.0
click at [227, 81] on span "If the company does not offer integration and/or maintenance services, what is …" at bounding box center [160, 86] width 200 height 11
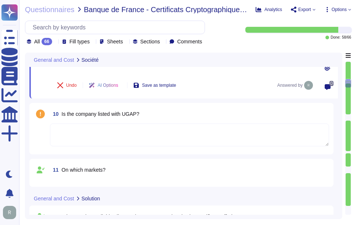
scroll to position [587, 0]
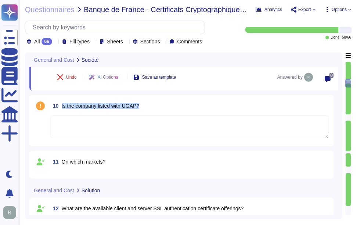
drag, startPoint x: 61, startPoint y: 104, endPoint x: 169, endPoint y: 106, distance: 108.3
click at [169, 106] on div "10 Is the company listed with UGAP?" at bounding box center [189, 105] width 279 height 13
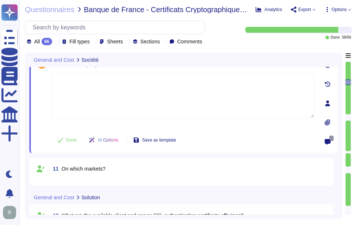
scroll to position [624, 0]
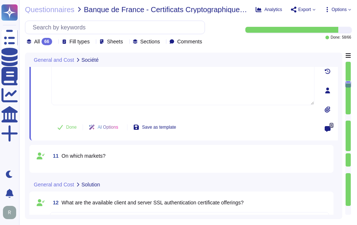
click at [90, 165] on div "11 On which markets?" at bounding box center [181, 158] width 295 height 19
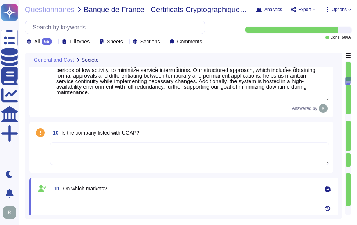
scroll to position [493, 0]
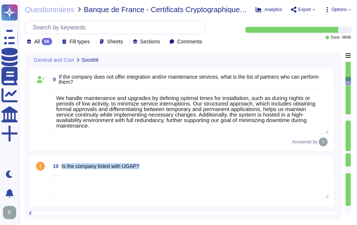
drag, startPoint x: 61, startPoint y: 166, endPoint x: 152, endPoint y: 171, distance: 91.1
click at [152, 171] on div "10 Is the company listed with UGAP?" at bounding box center [189, 165] width 279 height 13
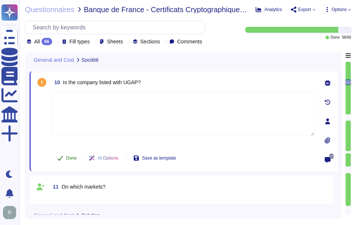
scroll to position [530, 0]
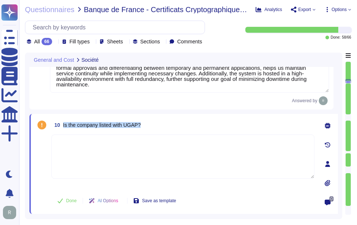
drag, startPoint x: 62, startPoint y: 125, endPoint x: 144, endPoint y: 132, distance: 82.1
click at [144, 132] on div "10 Is the company listed with UGAP? Done AI Options Save as template" at bounding box center [174, 163] width 279 height 91
copy span "Is the company listed with UGAP?"
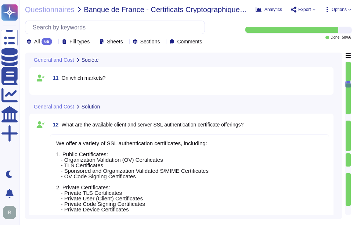
scroll to position [1, 0]
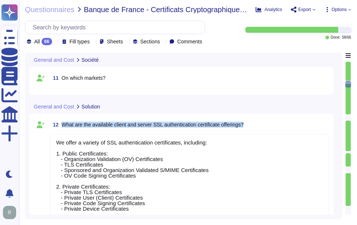
drag, startPoint x: 62, startPoint y: 123, endPoint x: 266, endPoint y: 128, distance: 203.7
click at [266, 128] on div "12 What are the available client and server SSL authentication certificate offe…" at bounding box center [189, 124] width 279 height 13
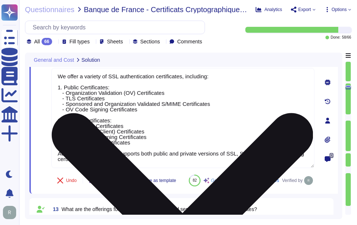
click at [248, 136] on textarea "We offer a variety of SSL authentication certificates, including: 1. Public Cer…" at bounding box center [182, 118] width 263 height 100
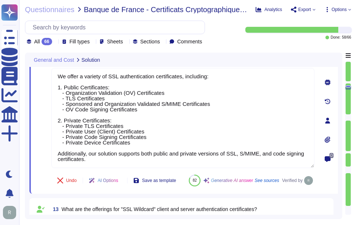
click at [222, 178] on div "Undo AI Options Save as template 82 Generative AI answer See sources Verified by" at bounding box center [182, 180] width 263 height 18
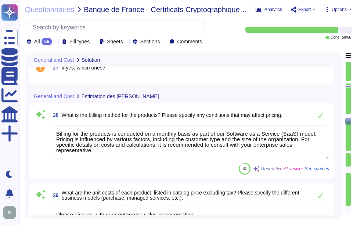
drag, startPoint x: 57, startPoint y: 131, endPoint x: 100, endPoint y: 153, distance: 48.6
click at [100, 153] on textarea "Billing for the products is conducted on a monthly basis as part of our Softwar…" at bounding box center [189, 142] width 279 height 34
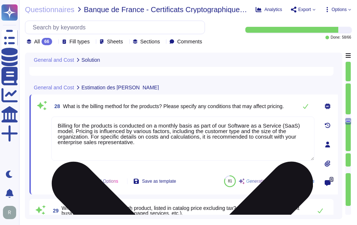
scroll to position [0, 0]
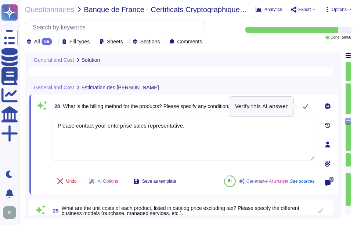
click at [305, 104] on icon at bounding box center [305, 106] width 6 height 6
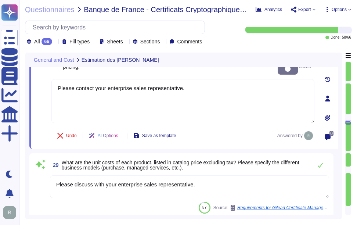
scroll to position [2034, 0]
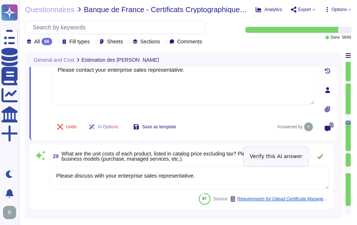
click at [316, 158] on button at bounding box center [320, 156] width 18 height 15
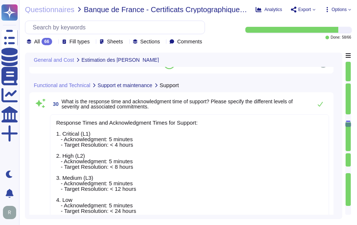
scroll to position [2181, 0]
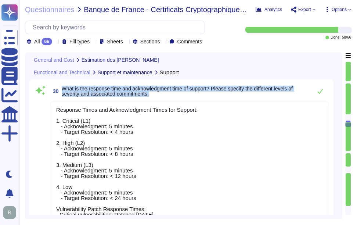
drag, startPoint x: 63, startPoint y: 88, endPoint x: 159, endPoint y: 95, distance: 96.8
click at [159, 95] on span "What is the response time and acknowledgment time of support? Please specify th…" at bounding box center [185, 91] width 247 height 10
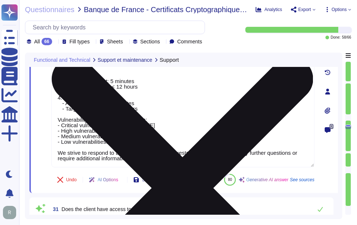
scroll to position [2234, 0]
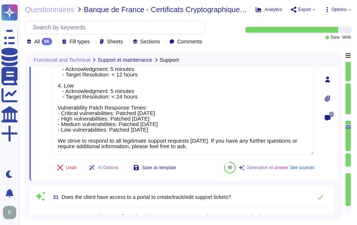
click at [272, 180] on div "30 What is the response time and acknowledgment time of support? Please specify…" at bounding box center [183, 79] width 308 height 203
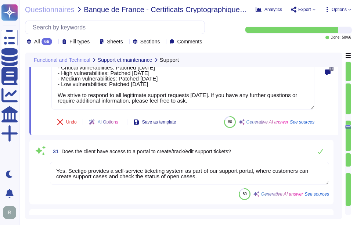
scroll to position [2307, 0]
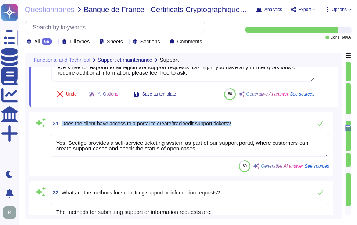
drag, startPoint x: 62, startPoint y: 123, endPoint x: 247, endPoint y: 123, distance: 184.9
click at [247, 123] on div "31 Does the client have access to a portal to create/track/edit support tickets?" at bounding box center [189, 123] width 279 height 15
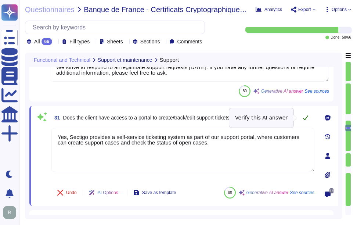
click at [306, 116] on icon at bounding box center [305, 117] width 6 height 6
click at [306, 119] on icon at bounding box center [305, 117] width 6 height 6
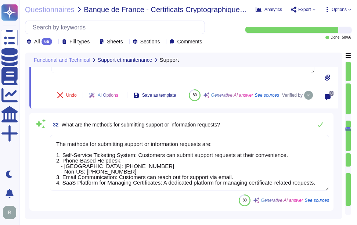
scroll to position [2417, 0]
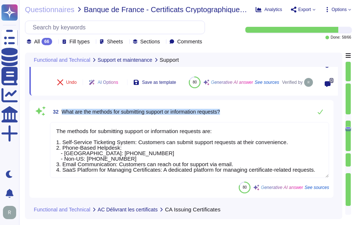
drag, startPoint x: 63, startPoint y: 118, endPoint x: 244, endPoint y: 114, distance: 181.3
click at [244, 114] on div "32 What are the methods for submitting support or information requests?" at bounding box center [189, 111] width 279 height 15
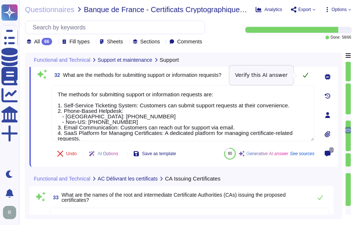
click at [305, 74] on icon at bounding box center [305, 75] width 6 height 6
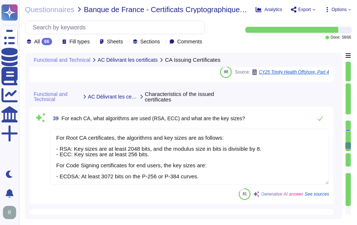
scroll to position [2931, 0]
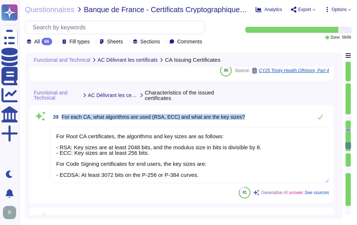
drag, startPoint x: 62, startPoint y: 116, endPoint x: 274, endPoint y: 115, distance: 211.7
click at [274, 115] on div "39 For each CA, what algorithms are used (RSA, ECC) and what are the key sizes?" at bounding box center [189, 116] width 279 height 15
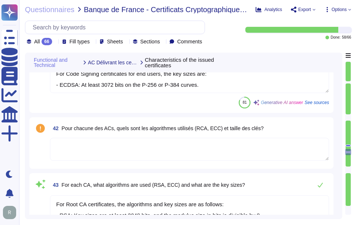
scroll to position [3224, 0]
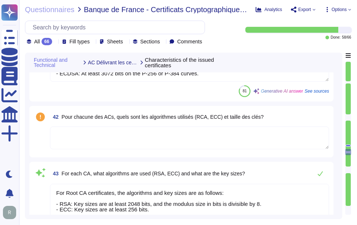
click at [134, 137] on textarea at bounding box center [189, 137] width 279 height 23
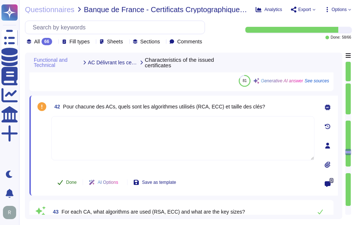
click at [68, 183] on span "Done" at bounding box center [71, 182] width 11 height 4
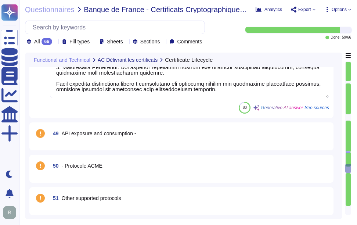
scroll to position [4105, 0]
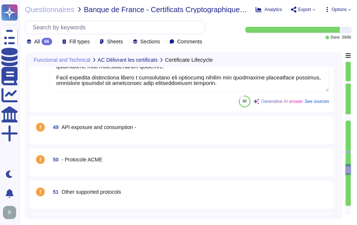
click at [125, 134] on div "49 API exposure and consumption -" at bounding box center [181, 129] width 295 height 19
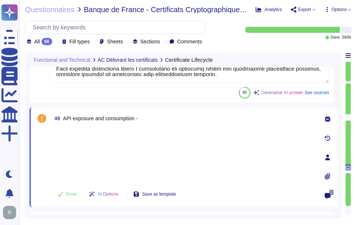
click at [99, 151] on div at bounding box center [182, 155] width 263 height 54
click at [71, 194] on span "Done" at bounding box center [71, 194] width 11 height 4
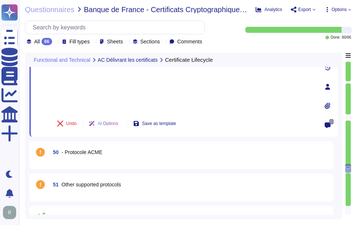
scroll to position [4178, 0]
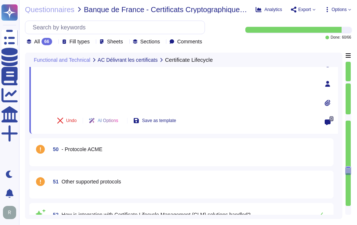
click at [108, 158] on div "50 - Protocole ACME" at bounding box center [181, 151] width 295 height 19
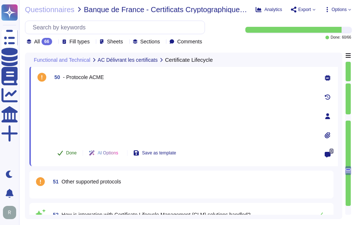
click at [69, 153] on span "Done" at bounding box center [71, 152] width 11 height 4
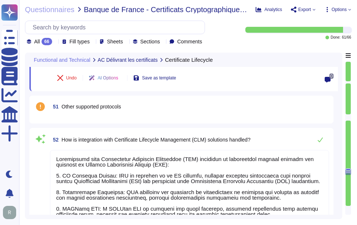
scroll to position [4252, 0]
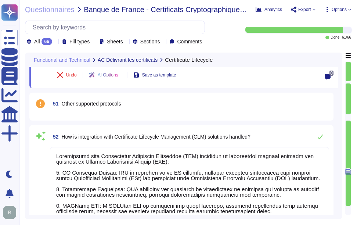
click at [102, 110] on div "51 Other supported protocols" at bounding box center [181, 106] width 295 height 19
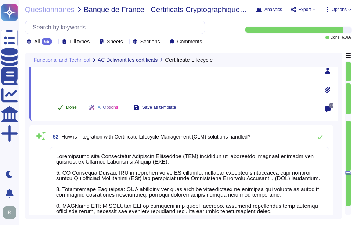
click at [70, 107] on span "Done" at bounding box center [71, 107] width 11 height 4
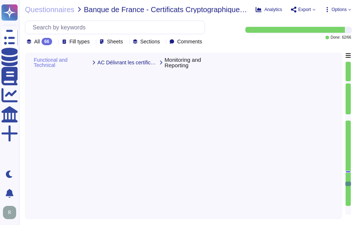
scroll to position [4472, 0]
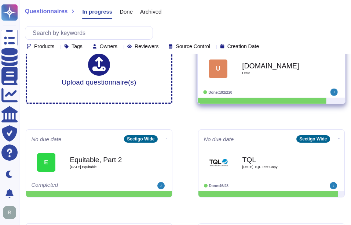
scroll to position [37, 0]
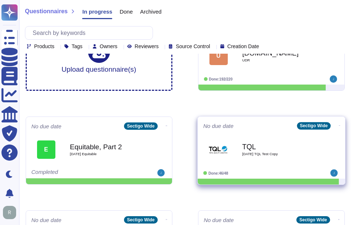
click at [252, 160] on div "TQL [DATE] TQL Test Copy" at bounding box center [279, 149] width 74 height 30
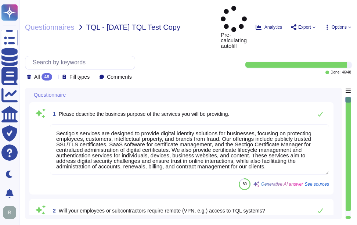
type textarea "Sectigo's services are designed to provide digital identity solutions for busin…"
type textarea "Yes, employees are required to use a VPN when accessing the organization's prod…"
type textarea "Yes, TQL data may be hosted or stored outside of TQL's network. The data may be…"
type textarea "No. Our SCM is a SaaS offering. It can be accessed through internet."
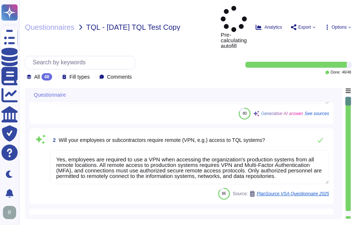
scroll to position [73, 0]
type textarea "We undergo a successful PCI DSS scan every year, but we do not process any cred…"
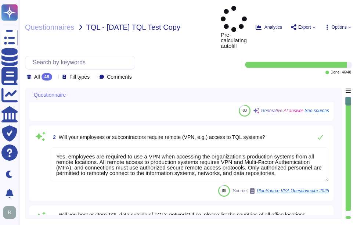
scroll to position [1, 0]
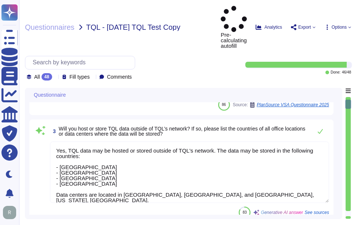
type textarea "At Sectigo, our procedures for screening prospective employees include the foll…"
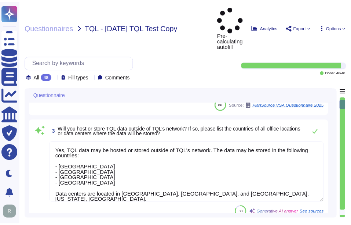
scroll to position [183, 0]
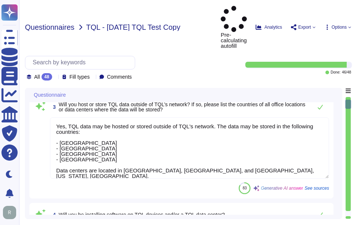
click at [54, 23] on span "Questionnaires" at bounding box center [50, 26] width 50 height 7
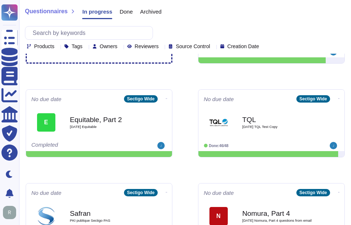
scroll to position [73, 0]
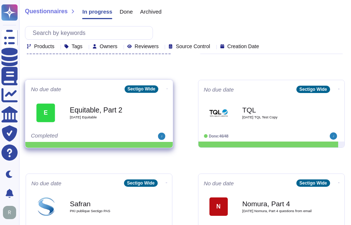
click at [100, 118] on span "[DATE] Equitable" at bounding box center [107, 117] width 74 height 4
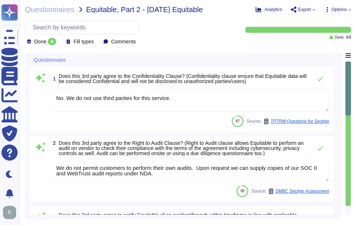
type textarea "No. We do not use third parties for this service."
type textarea "We do not permit customers to perform their own audits. Upon request we can sup…"
type textarea "As per article 19 of eIDAS, qualified and non-qualified TSPs shall notify the S…"
type textarea "Yes, the third party agrees to accept the annual Web Application Penetration Te…"
type textarea "The retention periods for data are not fixed and will vary based on factors suc…"
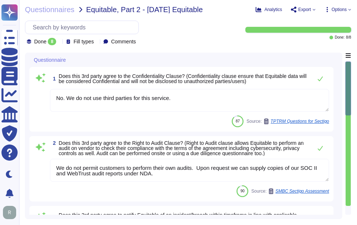
scroll to position [1, 0]
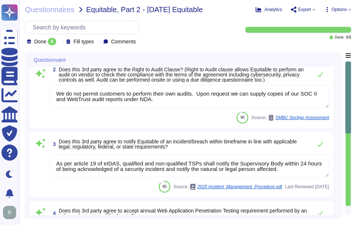
type textarea "Yes, third-party service providers of secure disposal services shall provide ce…"
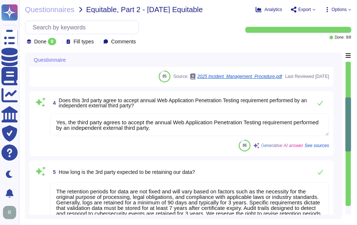
type textarea "The Disaster Recovery Time Objective (RTO) target for the service is 12 hours."
type textarea "Yes, the organization has established a Business Resilience Program that has an…"
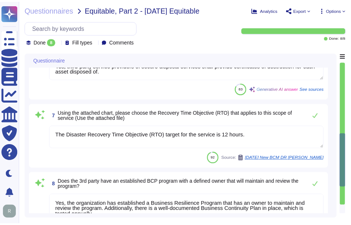
scroll to position [404, 0]
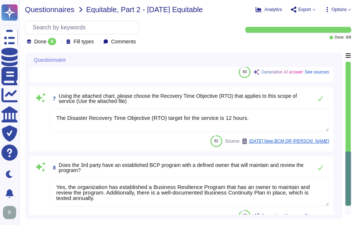
click at [61, 8] on span "Questionnaires" at bounding box center [50, 9] width 50 height 7
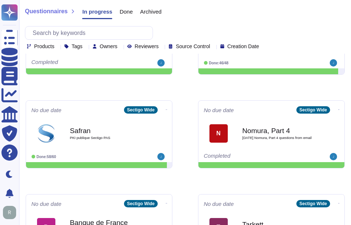
scroll to position [147, 0]
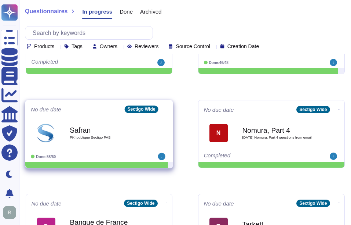
click at [97, 147] on div "Safran PKI publique Sectigo PAS" at bounding box center [107, 133] width 74 height 30
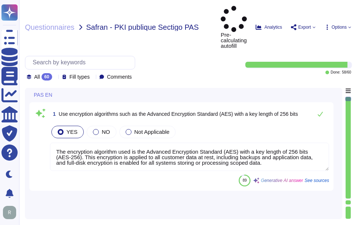
type textarea "The encryption algorithm used is the Advanced Encryption Standard (AES) with a …"
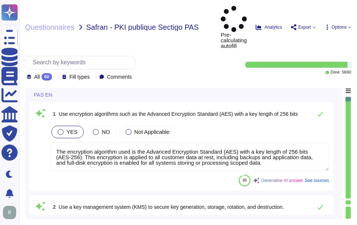
type textarea "Our solution utilizes hardware security modules (HSMs) for secure key managemen…"
type textarea "Our key management process includes a formal policy for regular key rotation, e…"
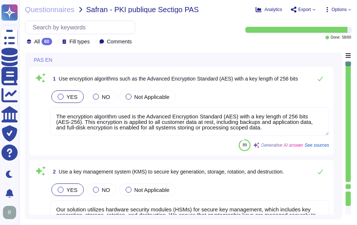
type textarea "Yes, all customer data at rest, including backups, application data, and confid…"
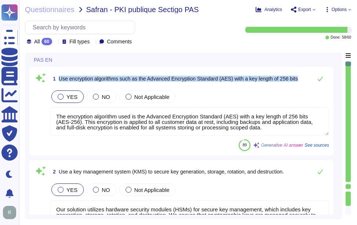
drag, startPoint x: 59, startPoint y: 77, endPoint x: 332, endPoint y: 78, distance: 273.0
click at [332, 78] on div "1 Use encryption algorithms such as the Advanced Encryption Standard (AES) with…" at bounding box center [181, 111] width 304 height 88
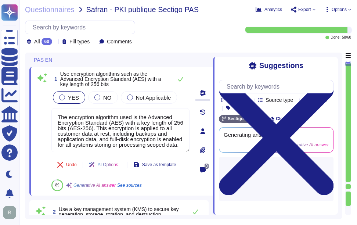
drag, startPoint x: 328, startPoint y: 63, endPoint x: 325, endPoint y: 67, distance: 4.6
click at [328, 63] on icon at bounding box center [276, 137] width 114 height 153
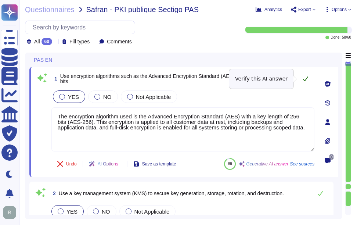
click at [305, 78] on icon at bounding box center [305, 79] width 6 height 6
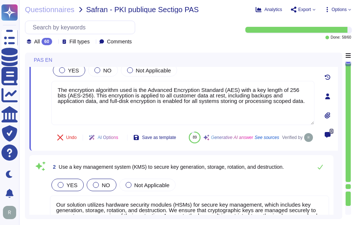
type textarea "Yes, all customer data at rest, including backups, application data, and confid…"
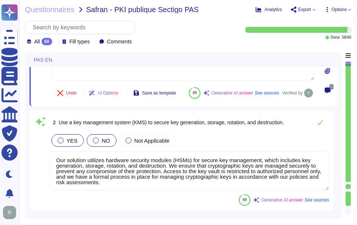
scroll to position [73, 0]
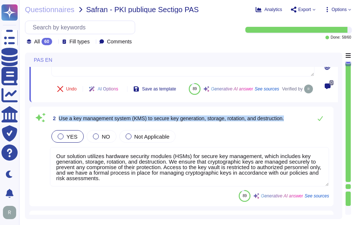
drag, startPoint x: 58, startPoint y: 136, endPoint x: 289, endPoint y: 132, distance: 231.2
click at [289, 125] on div "2 Use a key management system (KMS) to secure key generation, storage, rotation…" at bounding box center [189, 118] width 279 height 15
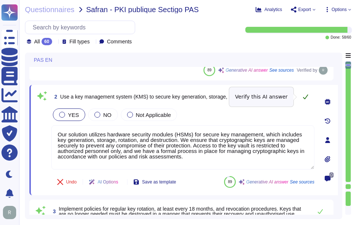
click at [305, 93] on button at bounding box center [305, 96] width 18 height 15
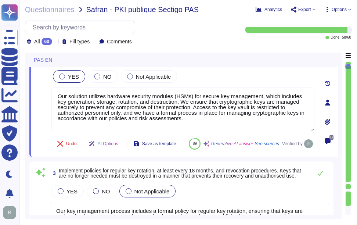
type textarea "All communications to and from our SaaS services are encrypted using HTTPS, ens…"
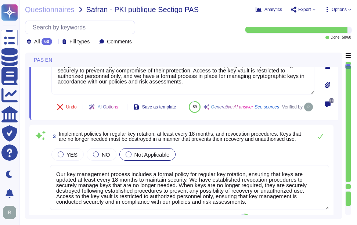
scroll to position [1, 0]
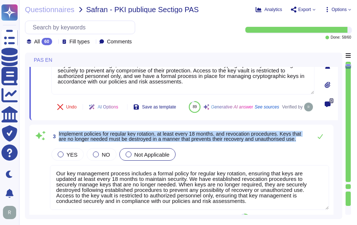
drag, startPoint x: 59, startPoint y: 150, endPoint x: 306, endPoint y: 162, distance: 247.6
click at [306, 162] on div "3 Implement policies for regular key rotation, at least every 18 months, and re…" at bounding box center [181, 177] width 295 height 96
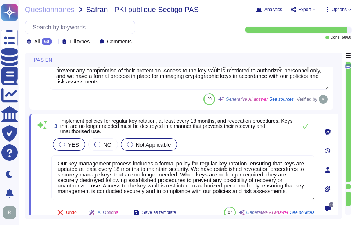
click at [62, 143] on div at bounding box center [62, 144] width 6 height 6
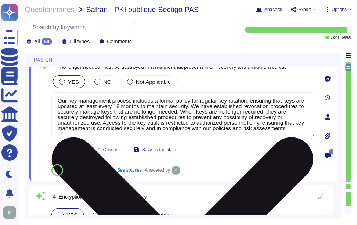
scroll to position [220, 0]
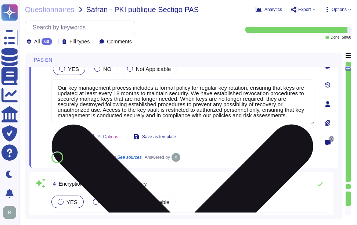
type textarea "Web Application Firewalls (WAF) are not currently used. This is a roadmap item."
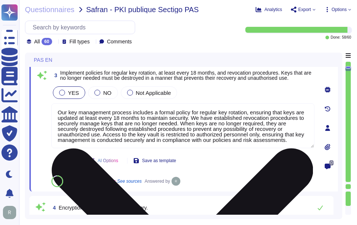
scroll to position [183, 0]
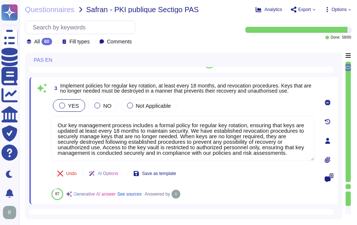
click at [290, 171] on div "Undo AI Options Save as template 87 Generative AI answer See sources Answered by" at bounding box center [182, 181] width 263 height 35
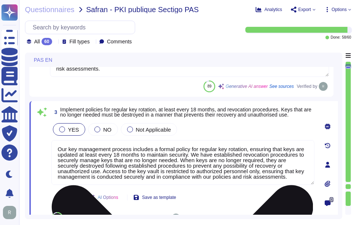
scroll to position [147, 0]
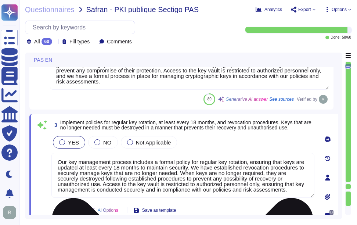
click at [211, 161] on textarea "Our key management process includes a formal policy for regular key rotation, e…" at bounding box center [182, 175] width 263 height 45
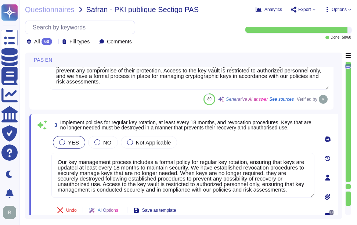
click at [260, 201] on div "Undo AI Options Save as template 87 Generative AI answer See sources Answered by" at bounding box center [182, 218] width 263 height 35
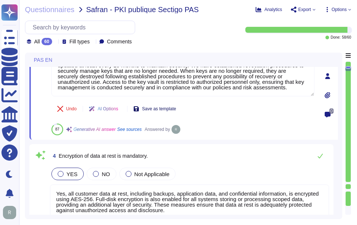
scroll to position [257, 0]
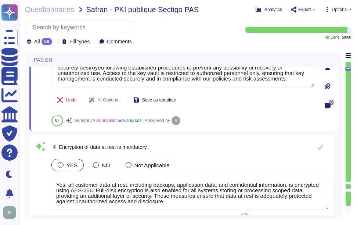
click at [171, 98] on span "Save as template" at bounding box center [159, 100] width 34 height 4
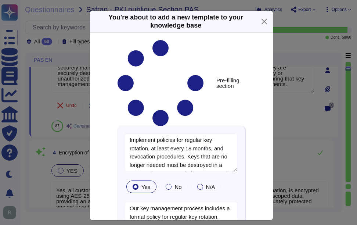
type textarea "Implement policies for regular key rotation, at least every 18 months, and revo…"
type textarea "Our key management process includes a formal policy for regular key rotation, e…"
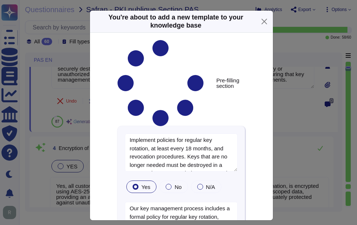
type textarea "Web Application Firewalls (WAF) are not currently used. This is a roadmap item."
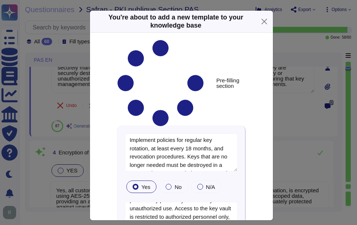
scroll to position [99, 0]
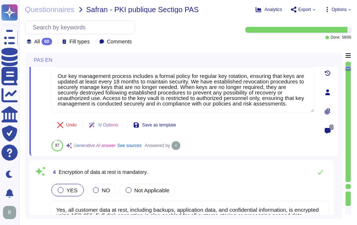
type textarea "The encryption algorithm used is the Advanced Encryption Standard (AES) with a …"
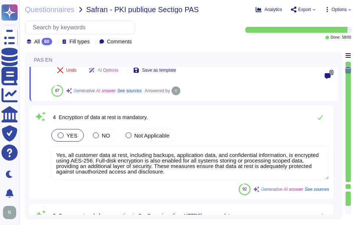
type textarea "We provide a comprehensive and documented RESTful API that supports various ope…"
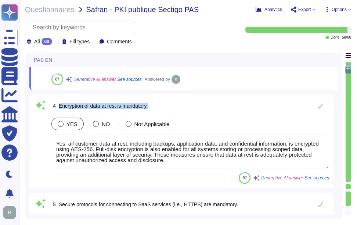
drag, startPoint x: 59, startPoint y: 106, endPoint x: 176, endPoint y: 108, distance: 117.4
click at [176, 108] on div "4 Encryption of data at rest is mandatory." at bounding box center [189, 105] width 279 height 15
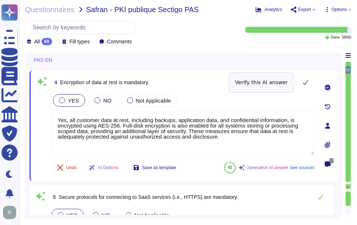
click at [304, 81] on icon at bounding box center [305, 82] width 6 height 6
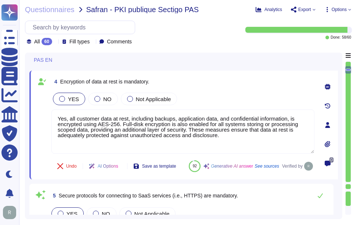
type textarea "We provide a comprehensive and documented RESTful API that supports various ope…"
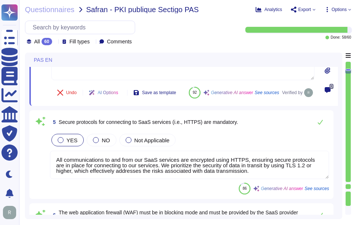
scroll to position [1, 0]
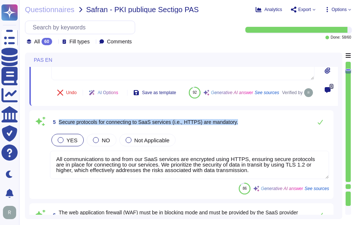
drag, startPoint x: 59, startPoint y: 138, endPoint x: 263, endPoint y: 137, distance: 204.0
click at [263, 129] on div "5 Secure protocols for connecting to SaaS services (i.e., HTTPS) are mandatory." at bounding box center [189, 121] width 279 height 15
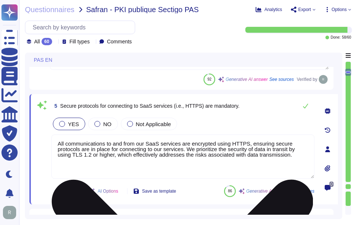
scroll to position [0, 0]
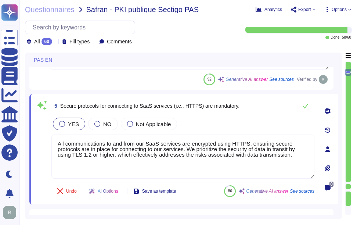
drag, startPoint x: 291, startPoint y: 158, endPoint x: 33, endPoint y: 134, distance: 259.1
click at [33, 134] on div "5 Secure protocols for connecting to SaaS services (i.e., HTTPS) are mandatory.…" at bounding box center [183, 149] width 308 height 110
paste textarea "t Sectigo, we prioritize the security of our users' data in transit by ensuring…"
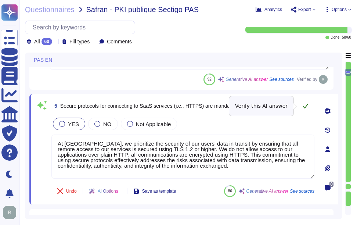
type textarea "At Sectigo, we prioritize the security of our users' data in transit by ensurin…"
click at [304, 107] on icon at bounding box center [305, 106] width 6 height 6
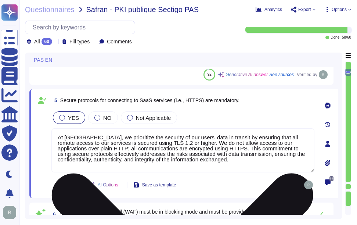
scroll to position [330, 0]
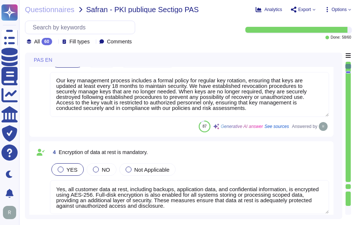
type textarea "The encryption algorithm used is the Advanced Encryption Standard (AES) with a …"
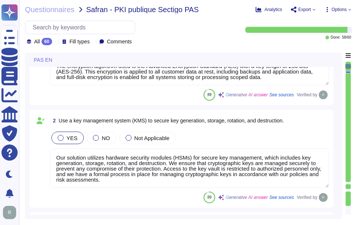
scroll to position [0, 0]
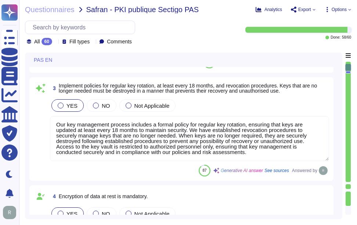
type textarea "At Sectigo, we prioritize the security of our users' data in transit by ensurin…"
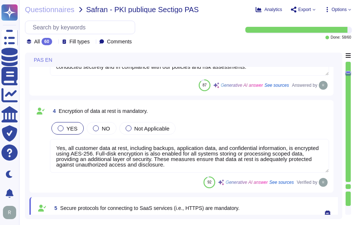
type textarea "Web Application Firewalls (WAF) are not currently used. This is a roadmap item."
type textarea "We provide a comprehensive and documented RESTful API that supports various ope…"
type textarea "Disaster Recovery Plan (DRP): Document(s) containing the immediate measures tak…"
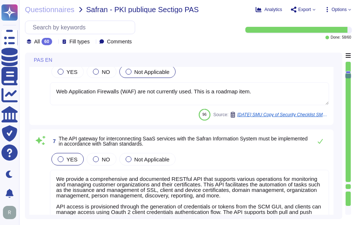
type textarea "Our service is deployed as a Software as a Service (SaaS), which means it is ho…"
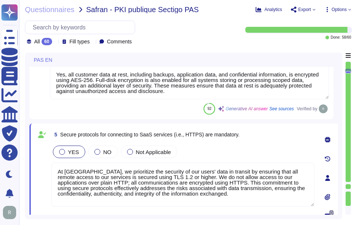
type textarea "Our key management process includes a formal policy for regular key rotation, e…"
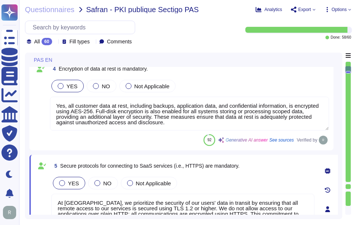
type textarea "Our solution utilizes hardware security modules (HSMs) for secure key managemen…"
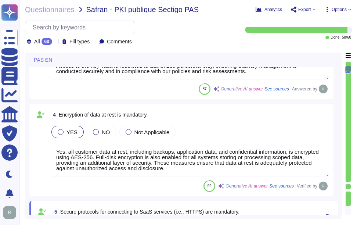
scroll to position [260, 0]
